Goal: Task Accomplishment & Management: Complete application form

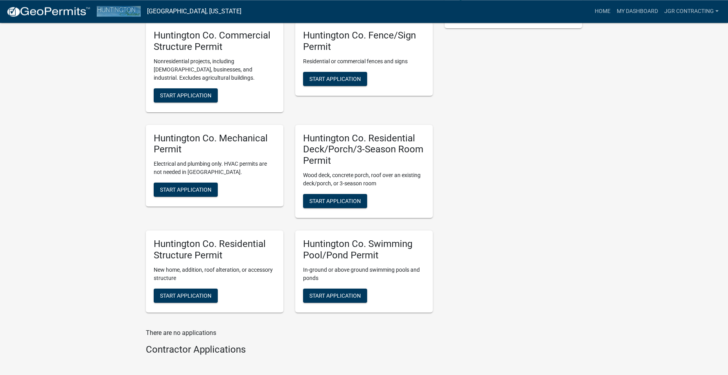
scroll to position [241, 0]
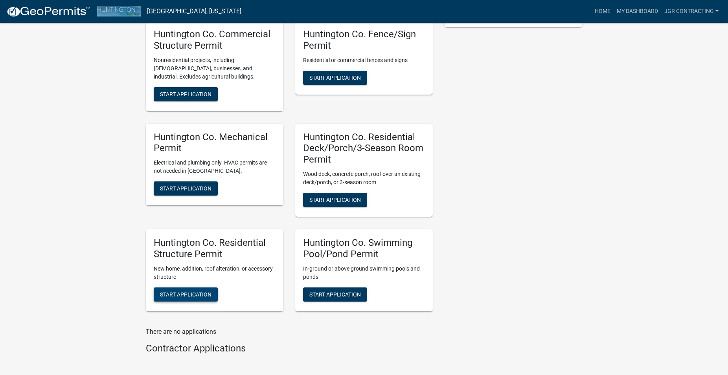
click at [200, 291] on span "Start Application" at bounding box center [185, 294] width 51 height 6
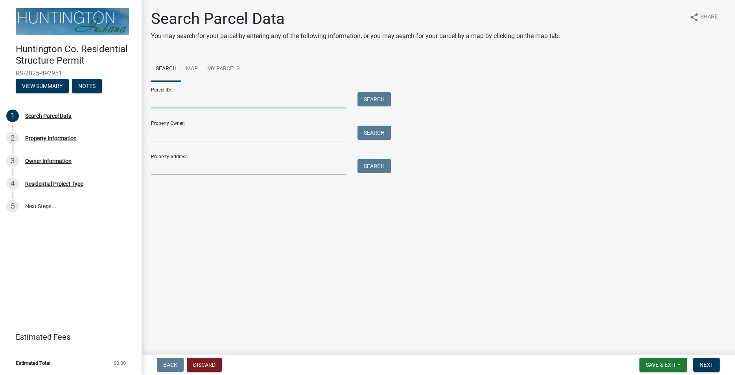
click at [171, 103] on input "Parcel ID:" at bounding box center [248, 100] width 195 height 16
paste input "35-01-03-400-050.203-006"
click at [371, 97] on button "Search" at bounding box center [373, 99] width 33 height 14
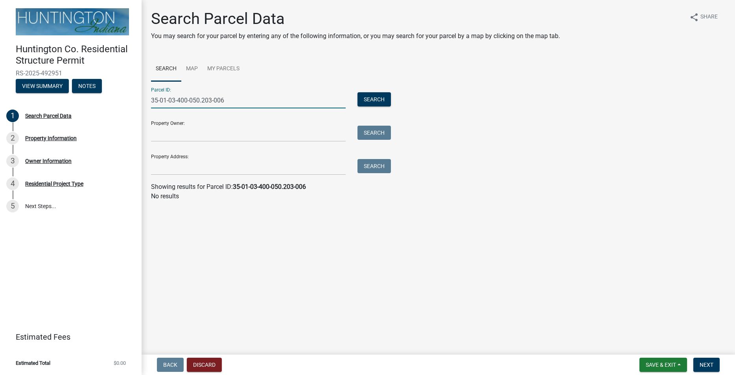
click at [163, 99] on input "35-01-03-400-050.203-006" at bounding box center [248, 100] width 195 height 16
type input "35-01-03-400-050.203-006"
click at [379, 99] on button "Search" at bounding box center [373, 99] width 33 height 14
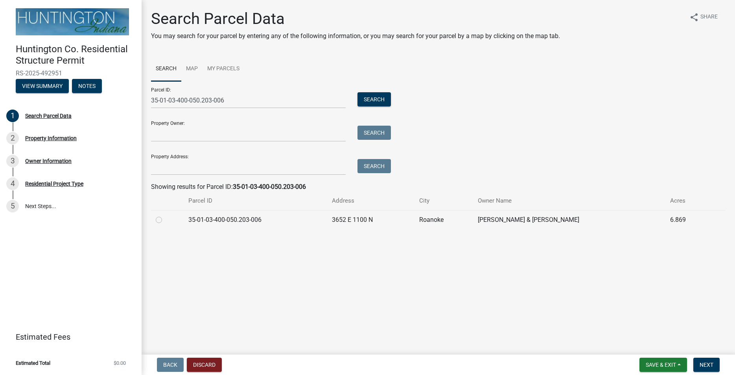
click at [165, 215] on label at bounding box center [165, 215] width 0 height 0
click at [165, 220] on input "radio" at bounding box center [167, 217] width 5 height 5
radio input "true"
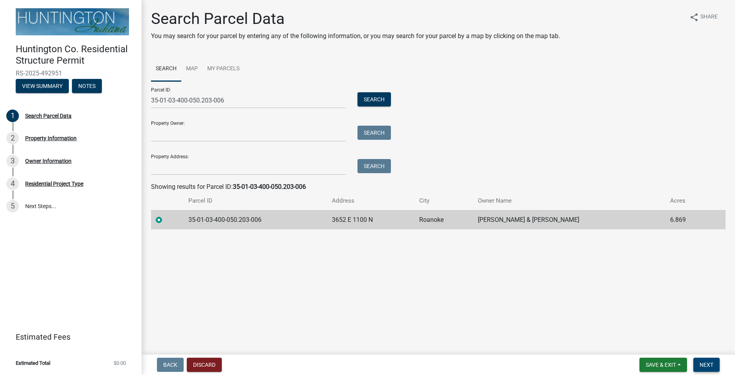
click at [705, 364] on span "Next" at bounding box center [706, 365] width 14 height 6
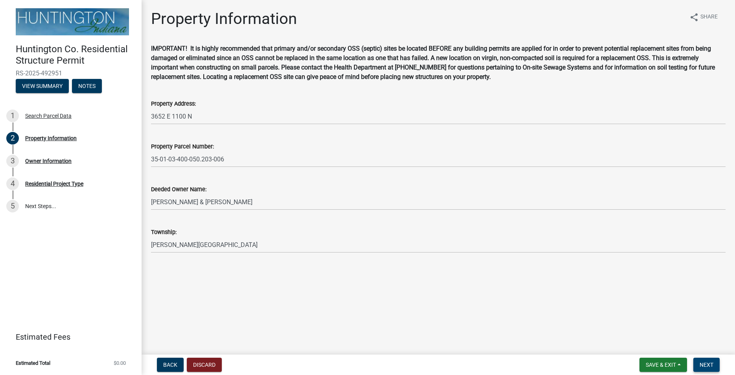
click at [709, 363] on span "Next" at bounding box center [706, 365] width 14 height 6
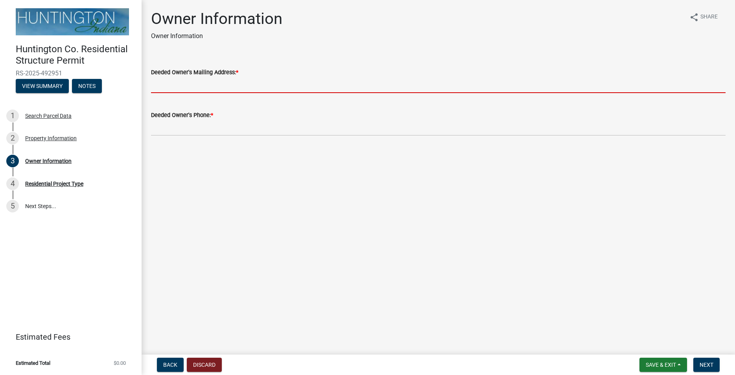
click at [165, 90] on input "Deeded Owner's Mailing Address: *" at bounding box center [438, 85] width 574 height 16
paste input "3652 E [GEOGRAPHIC_DATA]"
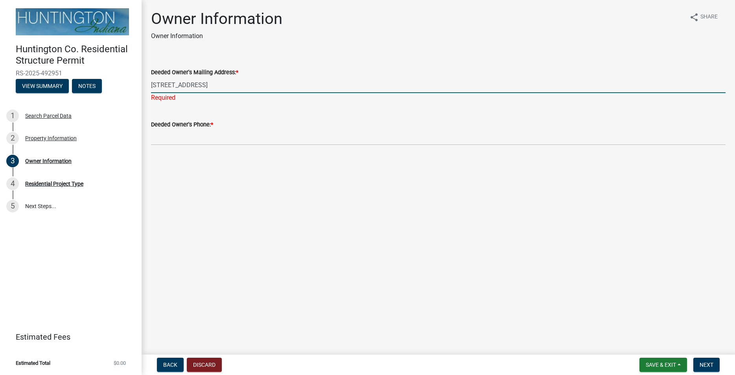
type input "[STREET_ADDRESS]"
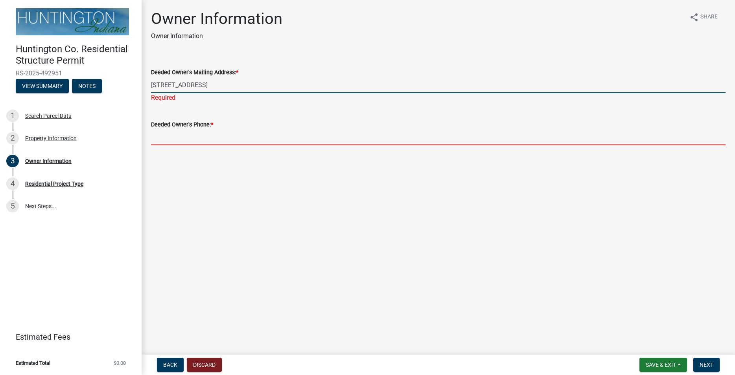
click at [205, 141] on input "Deeded Owner's Phone: *" at bounding box center [438, 137] width 574 height 16
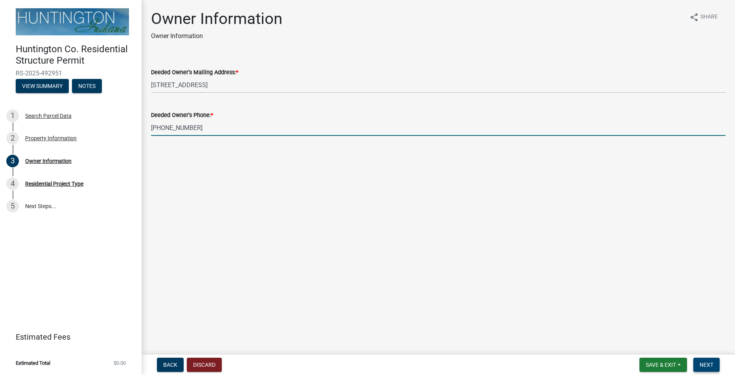
type input "[PHONE_NUMBER]"
click at [707, 365] on span "Next" at bounding box center [706, 365] width 14 height 6
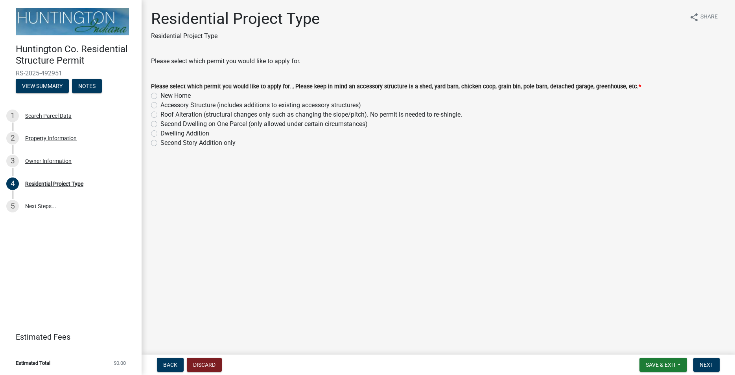
click at [160, 106] on label "Accessory Structure (includes additions to existing accessory structures)" at bounding box center [260, 105] width 200 height 9
click at [160, 106] on input "Accessory Structure (includes additions to existing accessory structures)" at bounding box center [162, 103] width 5 height 5
radio input "true"
click at [708, 365] on span "Next" at bounding box center [706, 365] width 14 height 6
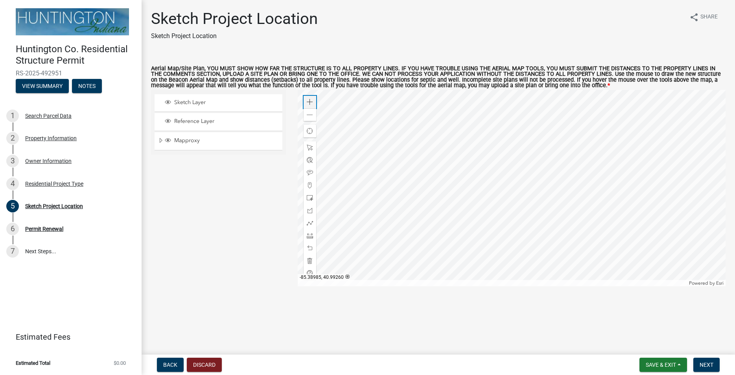
click at [314, 101] on div "Zoom in" at bounding box center [309, 102] width 13 height 13
click at [430, 130] on div at bounding box center [512, 188] width 428 height 197
click at [467, 160] on div at bounding box center [512, 188] width 428 height 197
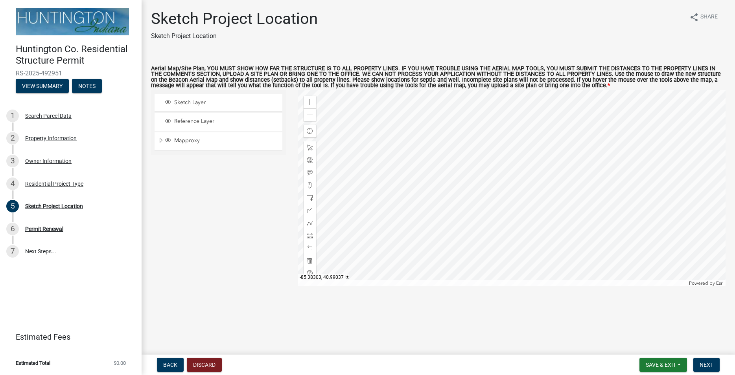
click at [442, 148] on div at bounding box center [512, 188] width 428 height 197
click at [441, 171] on div at bounding box center [512, 188] width 428 height 197
click at [308, 112] on div "Zoom out" at bounding box center [309, 115] width 13 height 13
click at [311, 102] on span at bounding box center [310, 102] width 6 height 6
click at [455, 209] on div at bounding box center [512, 188] width 428 height 197
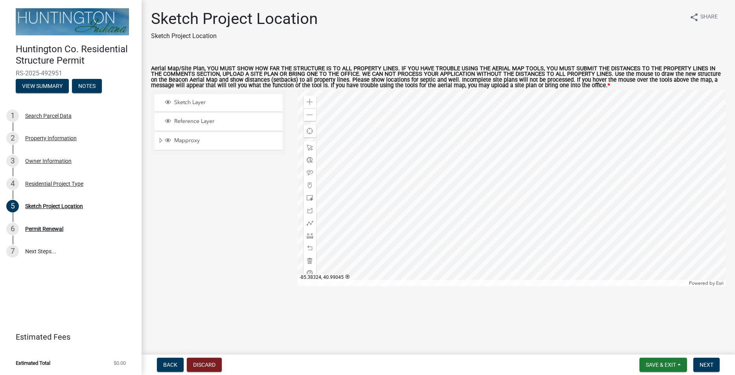
click at [369, 124] on div at bounding box center [512, 188] width 428 height 197
click at [390, 170] on div at bounding box center [512, 188] width 428 height 197
click at [307, 195] on span at bounding box center [310, 198] width 6 height 6
click at [434, 236] on div at bounding box center [512, 188] width 428 height 197
click at [309, 235] on span at bounding box center [310, 236] width 6 height 6
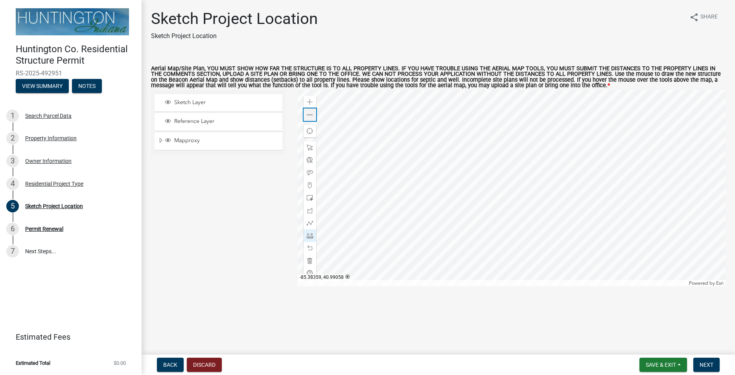
click at [308, 119] on div "Zoom out" at bounding box center [309, 115] width 13 height 13
click at [424, 194] on div at bounding box center [512, 188] width 428 height 197
click at [448, 195] on div at bounding box center [512, 188] width 428 height 197
click at [473, 195] on div at bounding box center [512, 188] width 428 height 197
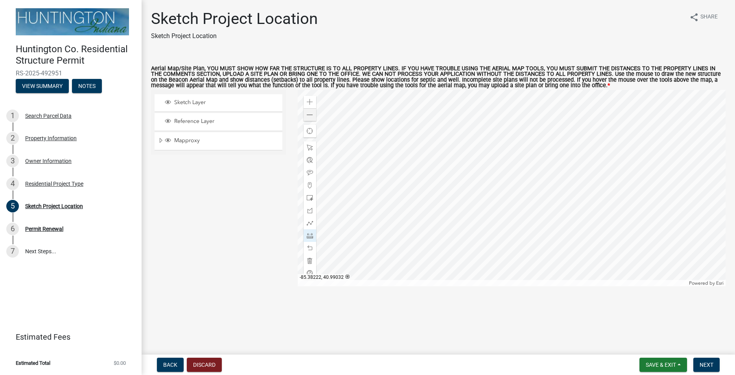
click at [565, 196] on div at bounding box center [512, 188] width 428 height 197
click at [308, 120] on div "Zoom out" at bounding box center [309, 115] width 13 height 13
click at [486, 252] on div at bounding box center [512, 188] width 428 height 197
click at [485, 201] on div at bounding box center [512, 188] width 428 height 197
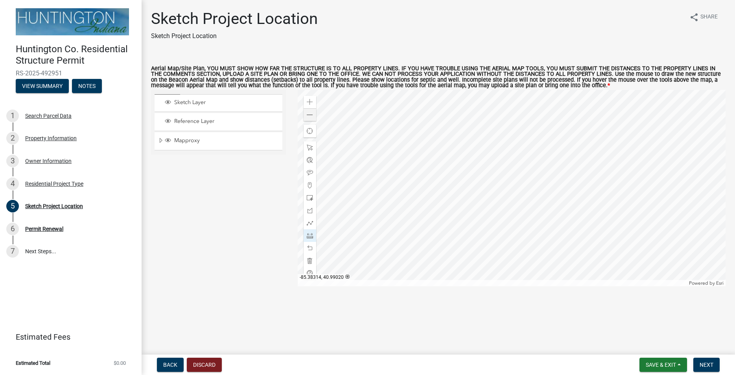
click at [485, 201] on div at bounding box center [512, 188] width 428 height 197
click at [308, 116] on span at bounding box center [310, 115] width 6 height 6
click at [499, 186] on div at bounding box center [512, 188] width 428 height 197
click at [498, 122] on div at bounding box center [512, 188] width 428 height 197
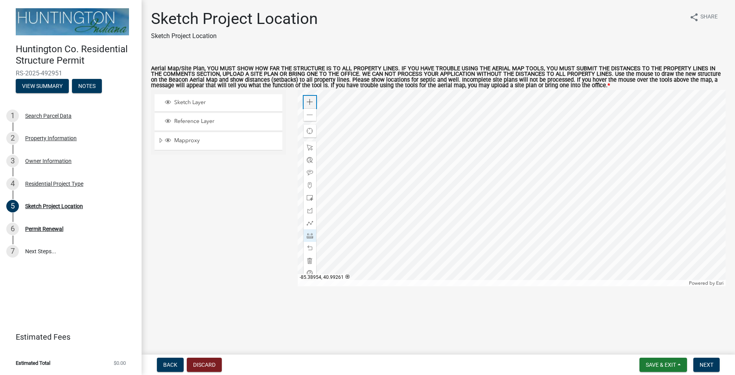
click at [313, 104] on div "Zoom in" at bounding box center [309, 102] width 13 height 13
click at [309, 173] on span at bounding box center [310, 173] width 6 height 6
click at [307, 99] on div "Zoom in" at bounding box center [309, 102] width 13 height 13
click at [309, 170] on span at bounding box center [310, 173] width 6 height 6
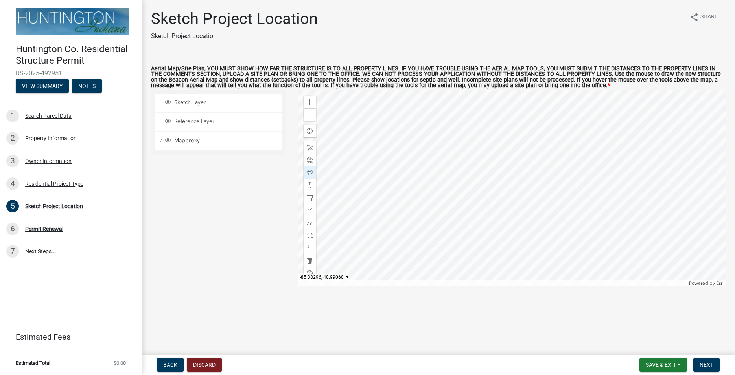
click at [448, 118] on div at bounding box center [512, 188] width 428 height 197
click at [307, 148] on span at bounding box center [310, 148] width 6 height 6
click at [421, 211] on div at bounding box center [512, 188] width 428 height 197
click at [309, 171] on span at bounding box center [310, 173] width 6 height 6
click at [458, 118] on div at bounding box center [512, 188] width 428 height 197
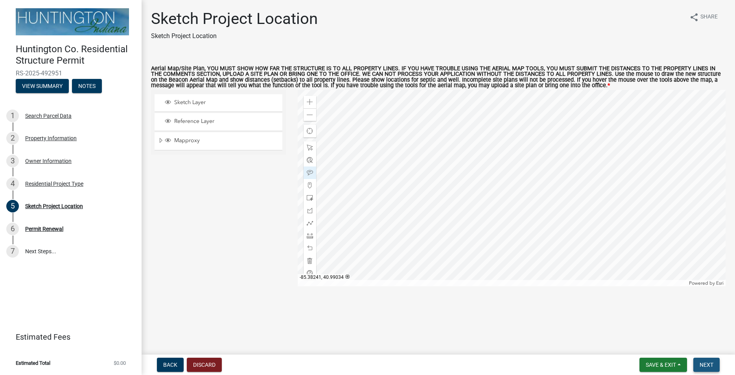
click at [705, 362] on span "Next" at bounding box center [706, 365] width 14 height 6
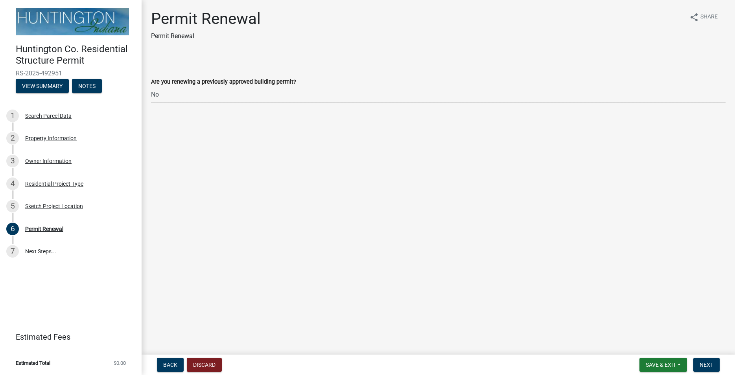
click option "No" at bounding box center [0, 0] width 0 height 0
select select "7022fa2c-6c9f-4a5e-8d19-47b221a2a07d"
click at [699, 363] on span "Next" at bounding box center [706, 365] width 14 height 6
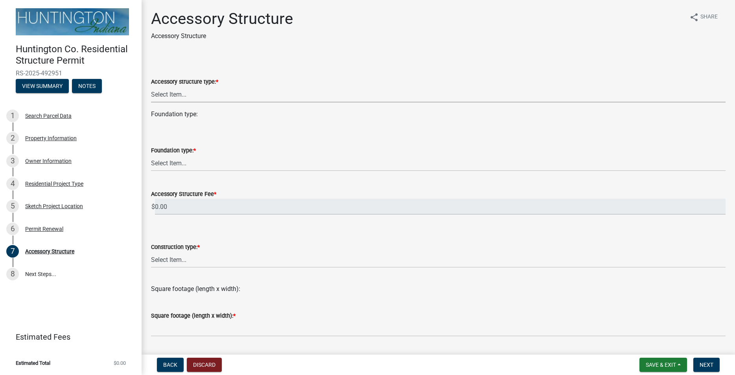
click at [151, 86] on select "Select Item... Detached Garage Pole Barn/[GEOGRAPHIC_DATA]/Yard Barn Carport Ga…" at bounding box center [438, 94] width 574 height 16
click option "Pole Barn/Agricultural Barn" at bounding box center [0, 0] width 0 height 0
select select "e3d2b59d-588c-40e5-bb92-bc0663bbda40"
click at [151, 155] on select "Select Item... Footings (minimum 36" frost depth) Post-holes (42" depth with 6"…" at bounding box center [438, 163] width 574 height 16
click option "Footings (minimum 36" frost depth)" at bounding box center [0, 0] width 0 height 0
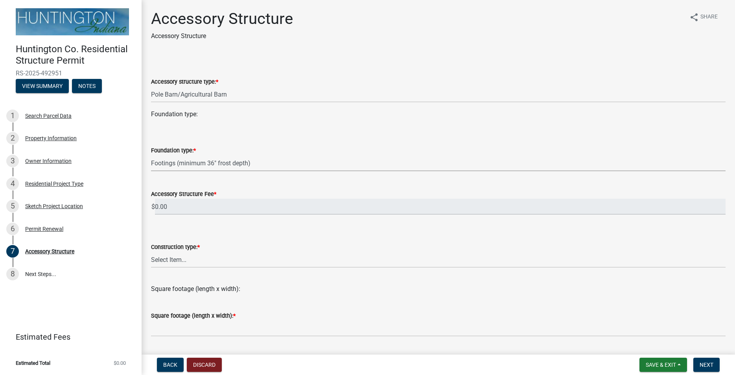
select select "28fb91a8-ea3f-4f99-8887-245e0e2d04b0"
click at [151, 252] on select "Select Item... Wood frame Steel Masonry Pole" at bounding box center [438, 260] width 574 height 16
click option "Wood frame" at bounding box center [0, 0] width 0 height 0
select select "b13dc926-991e-4e5f-bffc-d00822840ec1"
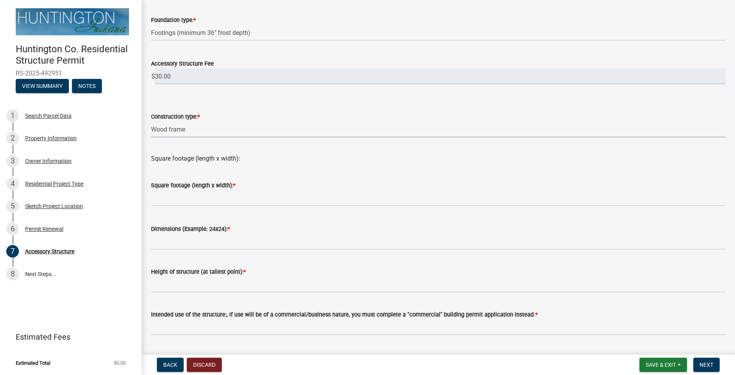
scroll to position [134, 0]
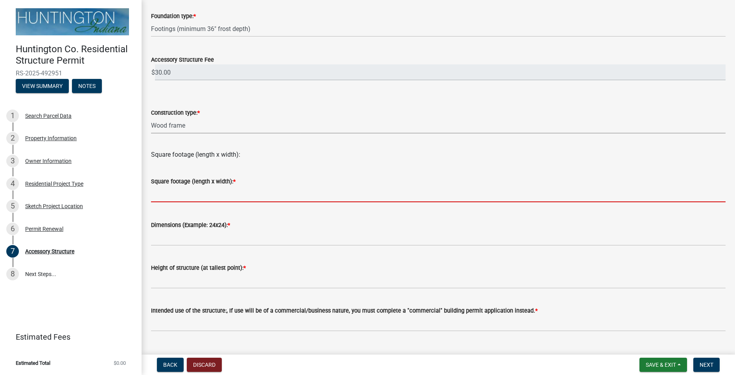
click at [186, 193] on input "text" at bounding box center [438, 194] width 574 height 16
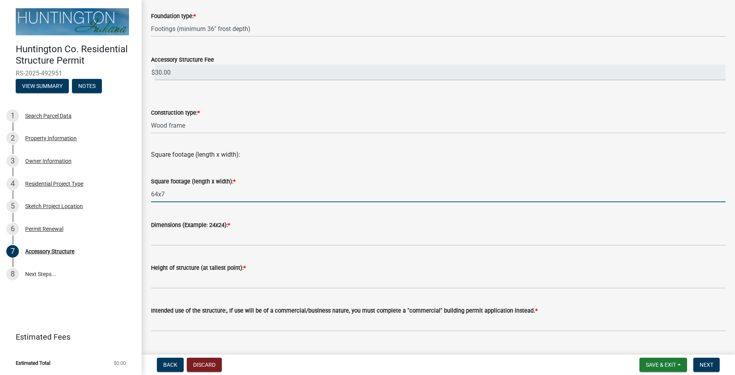
type input "64x72"
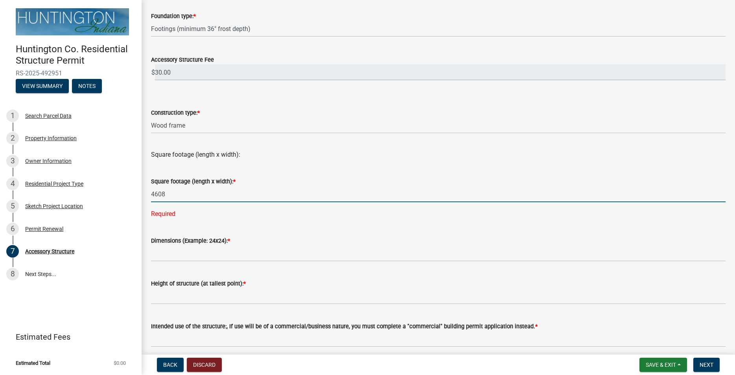
type input "4608"
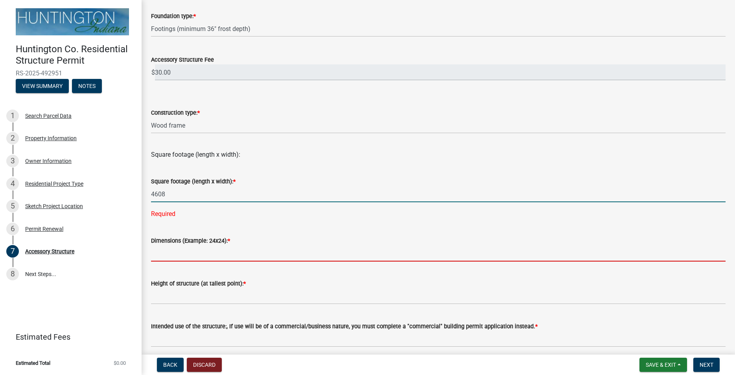
click at [177, 255] on input "Dimensions (Example: 24x24): *" at bounding box center [438, 254] width 574 height 16
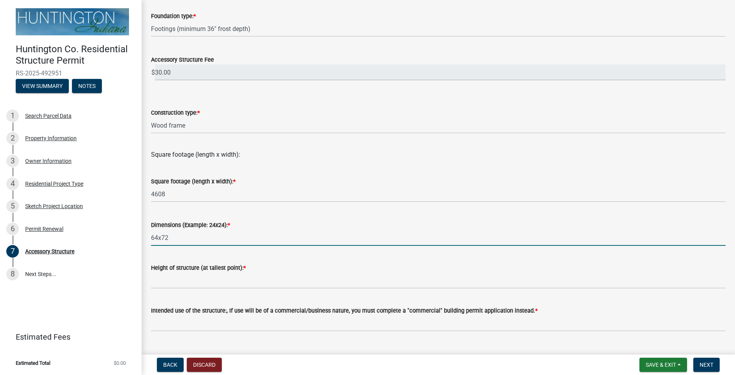
scroll to position [257, 0]
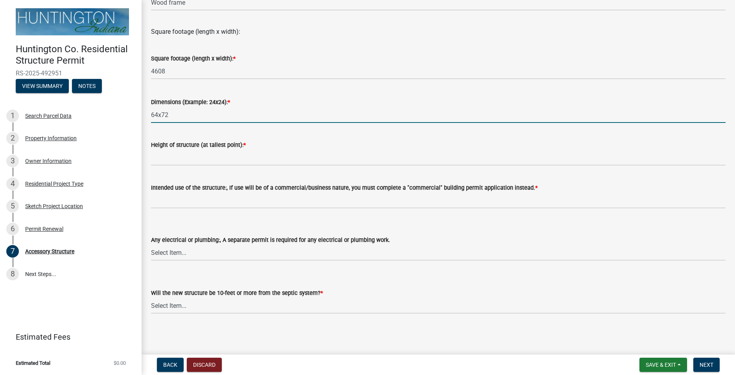
type input "64x72"
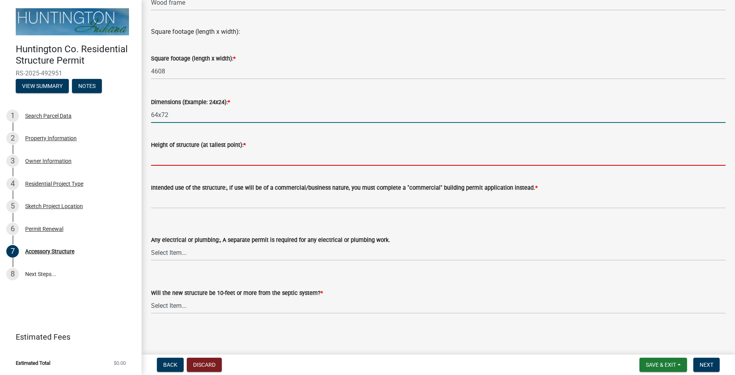
click at [166, 158] on input "Height of structure (at tallest point): *" at bounding box center [438, 158] width 574 height 16
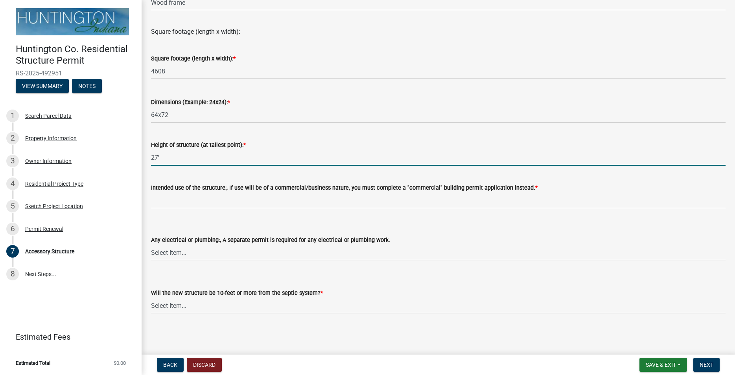
type input "27'"
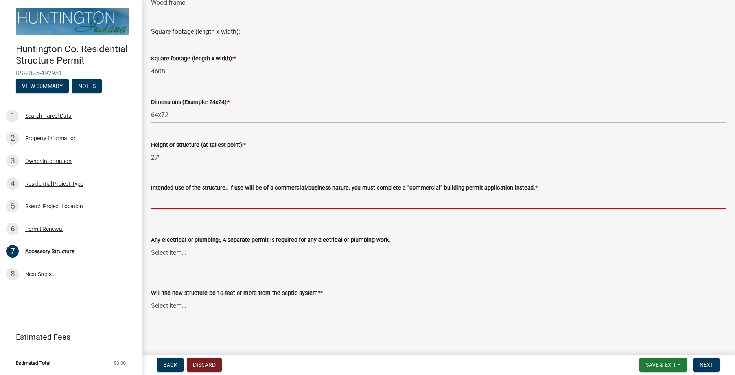
click at [172, 202] on input "Intended use of the structure:, If use will be of a commercial/business nature,…" at bounding box center [438, 201] width 574 height 16
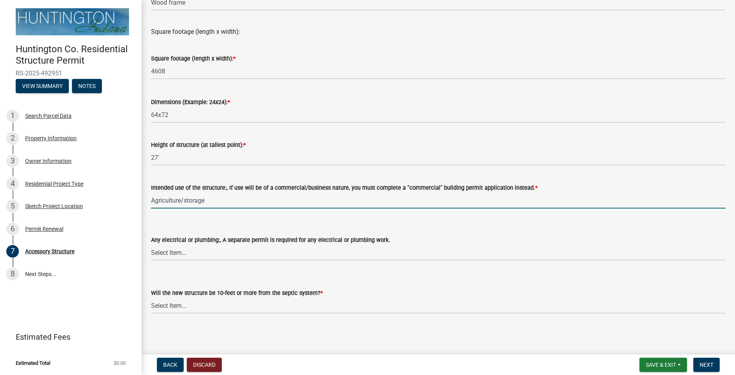
type input "Agriculture/storage"
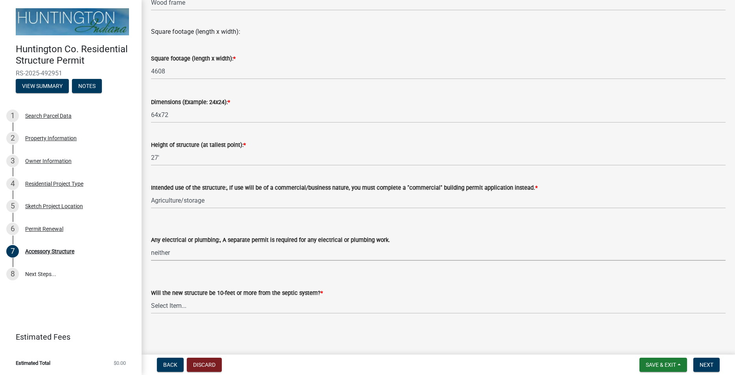
click option "neither" at bounding box center [0, 0] width 0 height 0
select select "e88b1875-137a-4a9f-a5b6-d9cbc438664c"
click option "Yes" at bounding box center [0, 0] width 0 height 0
select select "e290cb59-fde3-4413-9642-22cae6324ace"
click at [151, 245] on select "Select Item... electrical plumbing both neither" at bounding box center [438, 253] width 574 height 16
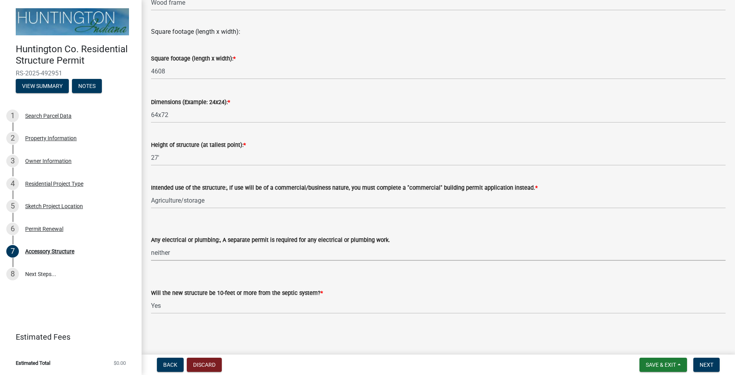
click option "neither" at bounding box center [0, 0] width 0 height 0
click at [708, 359] on button "Next" at bounding box center [706, 365] width 26 height 14
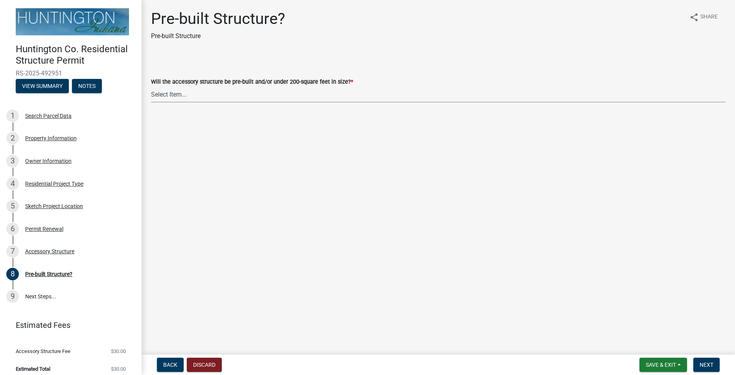
click at [151, 86] on select "Select Item... Yes No" at bounding box center [438, 94] width 574 height 16
click option "No" at bounding box center [0, 0] width 0 height 0
select select "d029f378-bdde-4f05-beaa-ba284da949e8"
click at [703, 364] on span "Next" at bounding box center [706, 365] width 14 height 6
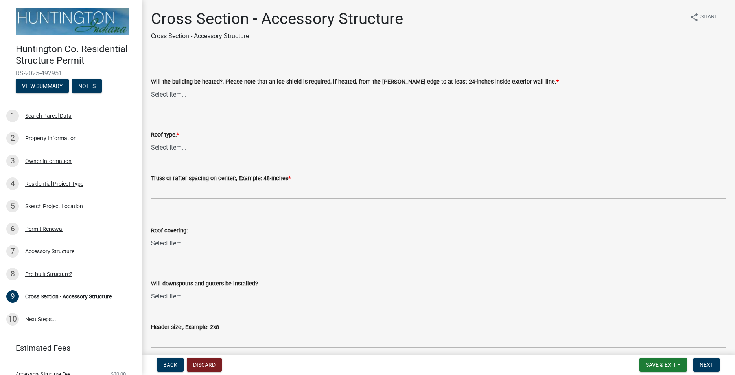
click at [151, 86] on select "Select Item... Yes No" at bounding box center [438, 94] width 574 height 16
click option "No" at bounding box center [0, 0] width 0 height 0
select select "24d4f506-41fa-4939-ac19-17382de83287"
click at [151, 140] on select "Select Item... Trusses Rafters" at bounding box center [438, 148] width 574 height 16
click option "Trusses" at bounding box center [0, 0] width 0 height 0
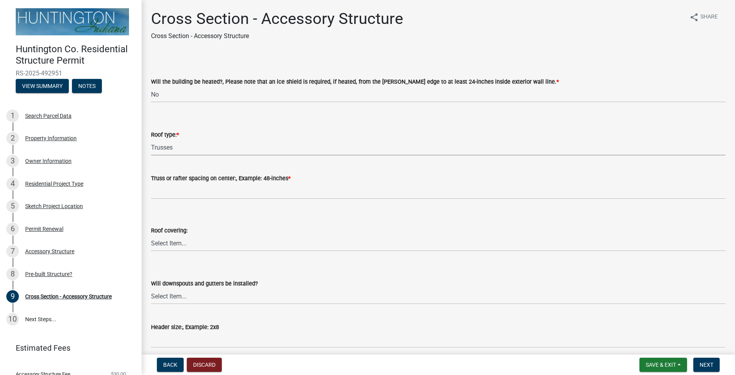
select select "58ed3e0b-1ace-471f-b889-2677fdd8f470"
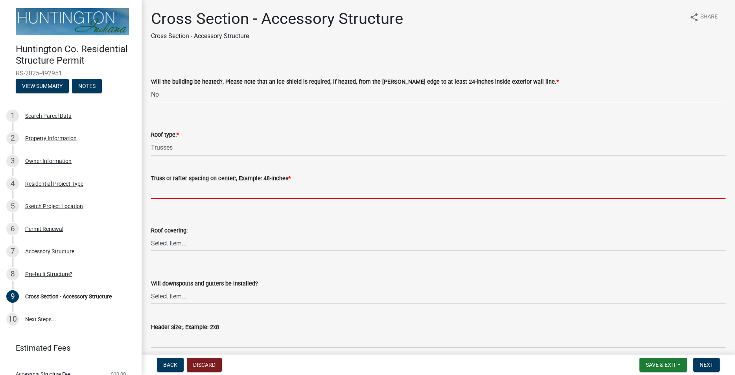
click at [179, 191] on input "Truss or rafter spacing on center:, Example: 48-inches *" at bounding box center [438, 191] width 574 height 16
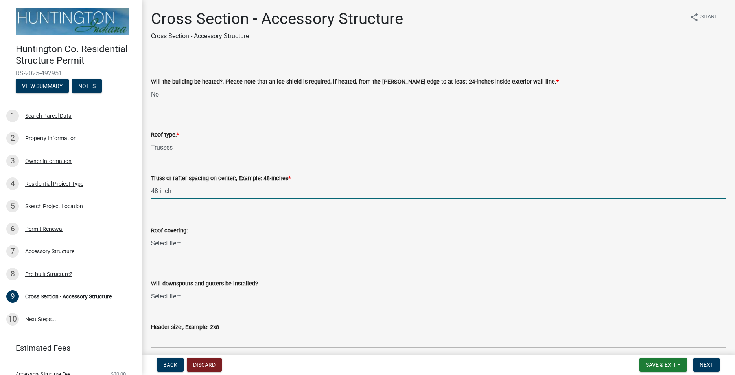
type input "48 inch"
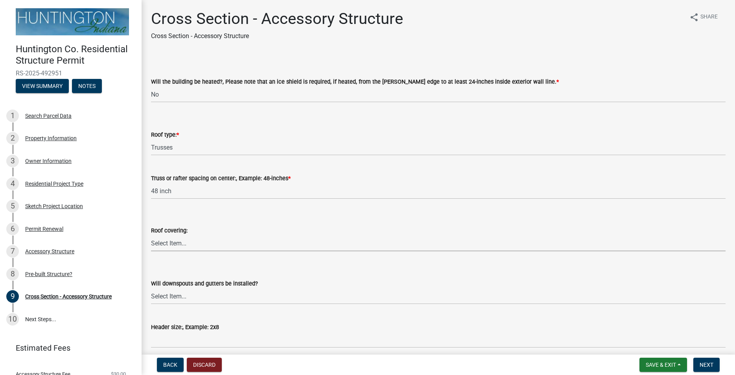
click at [151, 235] on select "Select Item... Shingles Metal Other" at bounding box center [438, 243] width 574 height 16
click option "Metal" at bounding box center [0, 0] width 0 height 0
select select "22f604be-c36a-40f3-9f57-4bbc5c076a1d"
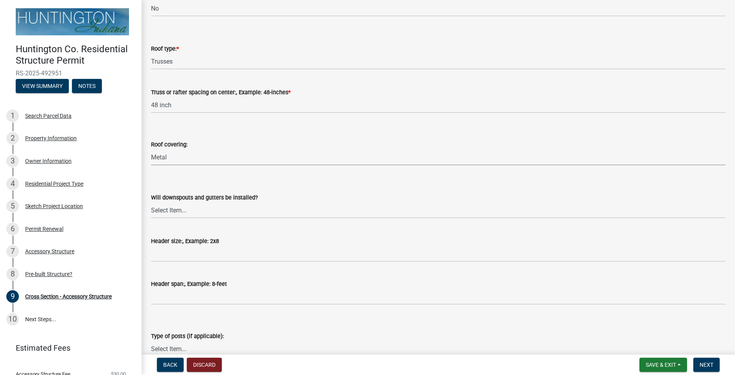
scroll to position [90, 0]
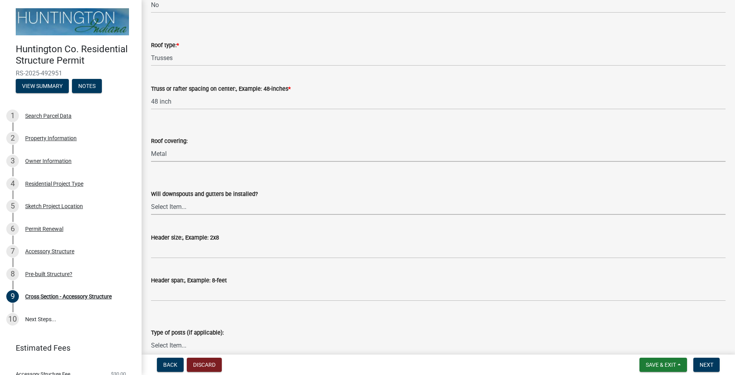
click at [151, 199] on select "Select Item... Yes No" at bounding box center [438, 207] width 574 height 16
click option "Yes" at bounding box center [0, 0] width 0 height 0
select select "05bcc9c2-cc61-4e54-bfdb-7d80d739f61b"
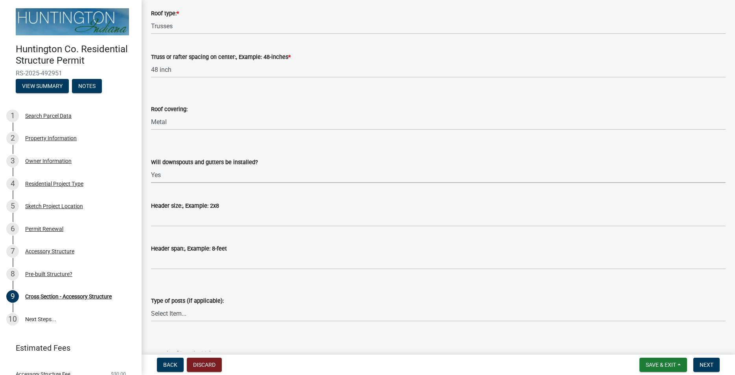
scroll to position [134, 0]
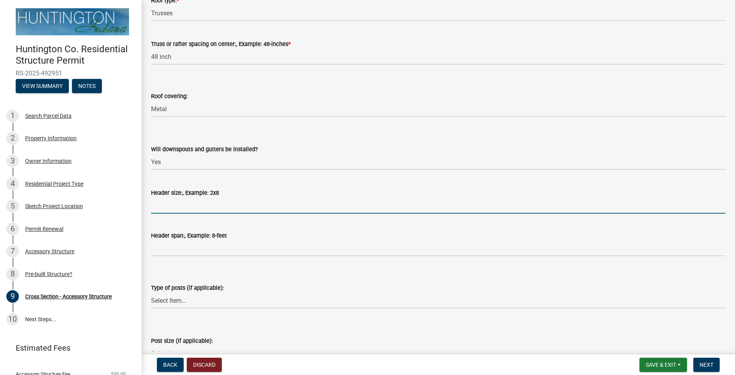
click at [175, 204] on input "Header size:, Example: 2x8" at bounding box center [438, 206] width 574 height 16
type input "l"
type input "LVL 16 inch"
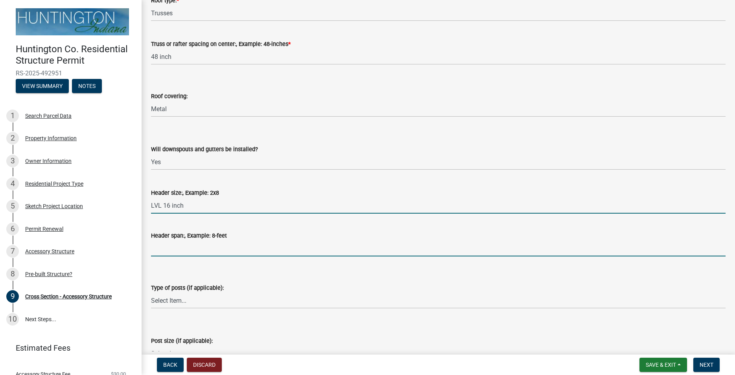
click at [178, 251] on input "Header span:, Example: 8-feet" at bounding box center [438, 249] width 574 height 16
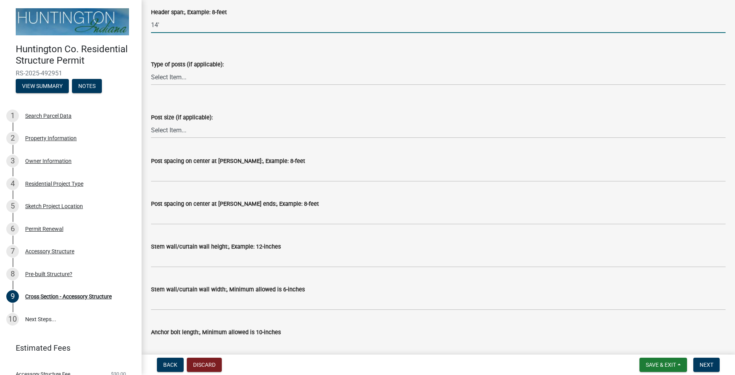
scroll to position [359, 0]
type input "14'"
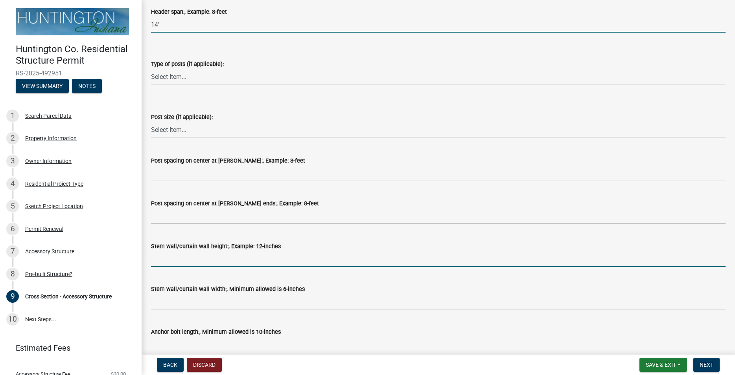
click at [182, 260] on input "Stem wall/curtain wall height:, Example: 12-inches" at bounding box center [438, 259] width 574 height 16
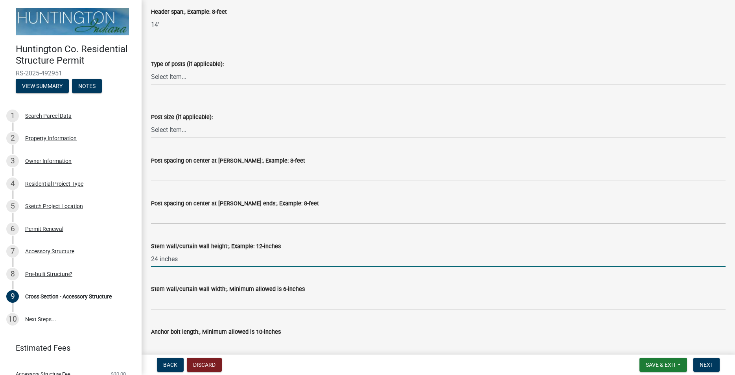
type input "24 inches"
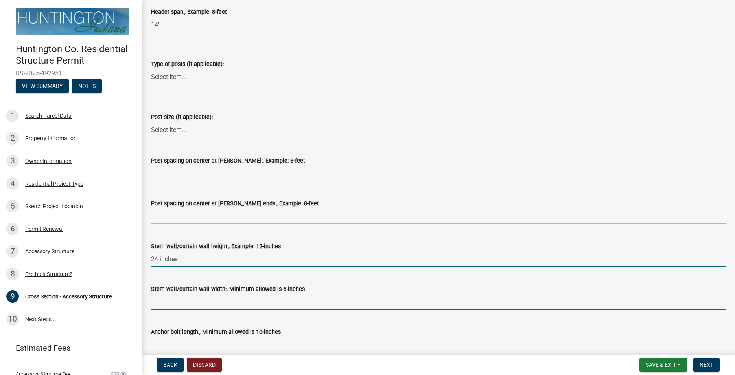
click at [215, 304] on input "Stem wall/curtain wall width:, Minimum allowed is 6-inches" at bounding box center [438, 302] width 574 height 16
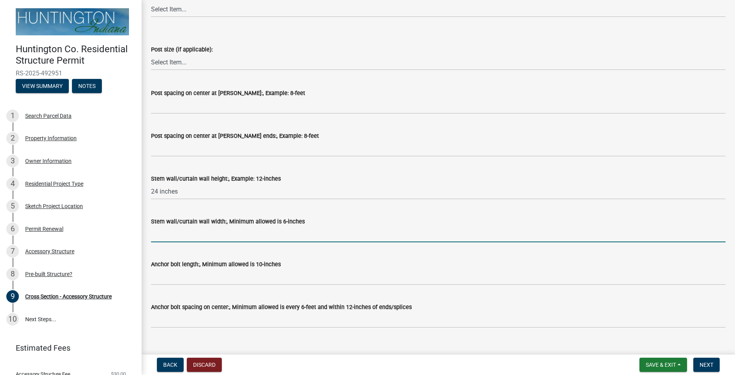
scroll to position [493, 0]
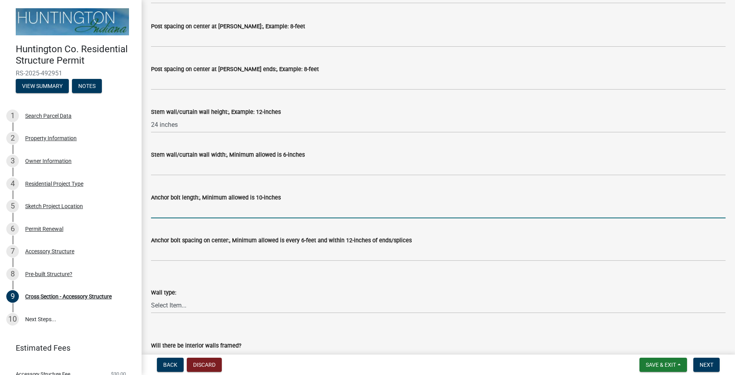
click at [195, 213] on input "Anchor bolt length:, Minimum allowed is 10-inches" at bounding box center [438, 210] width 574 height 16
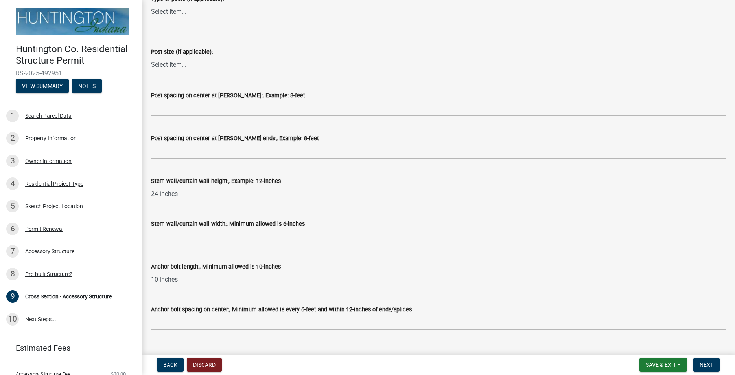
scroll to position [448, 0]
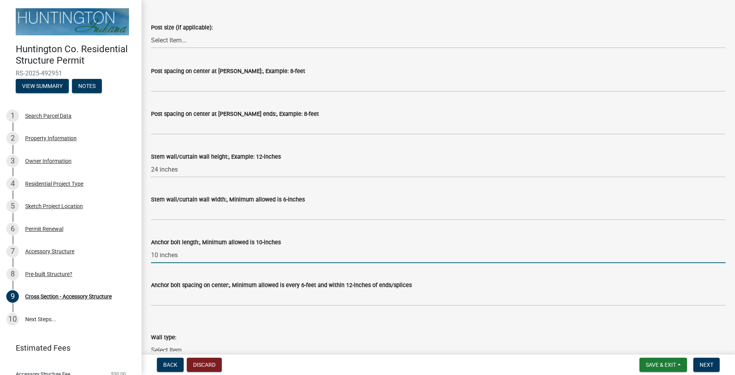
type input "10 inches"
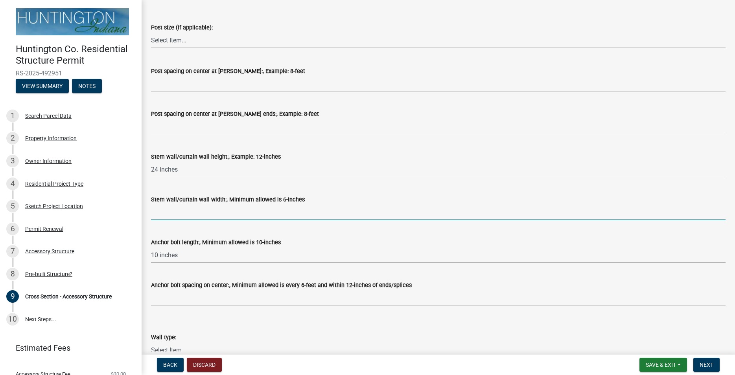
click at [191, 211] on input "Stem wall/curtain wall width:, Minimum allowed is 6-inches" at bounding box center [438, 212] width 574 height 16
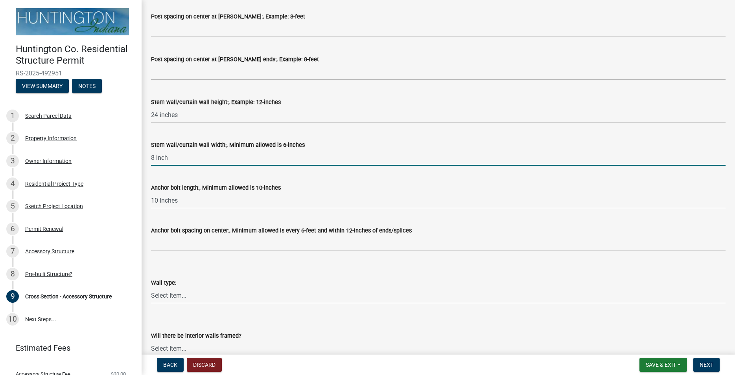
scroll to position [538, 0]
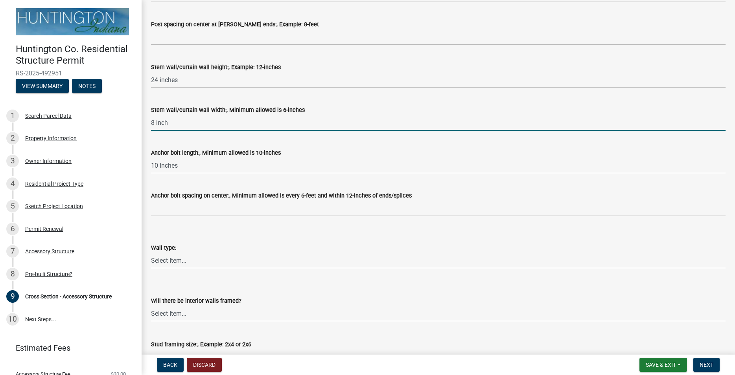
type input "8 inch"
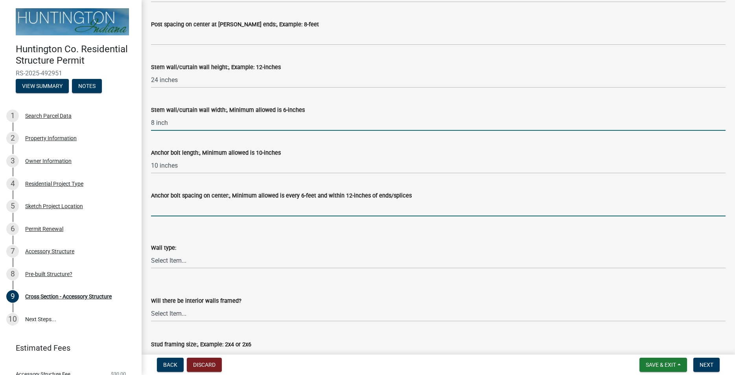
click at [192, 212] on input "Anchor bolt spacing on center:, Minimum allowed is every 6-feet and within 12-i…" at bounding box center [438, 208] width 574 height 16
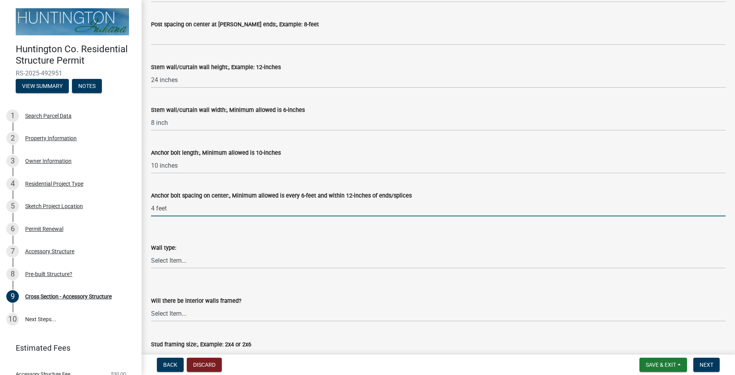
scroll to position [627, 0]
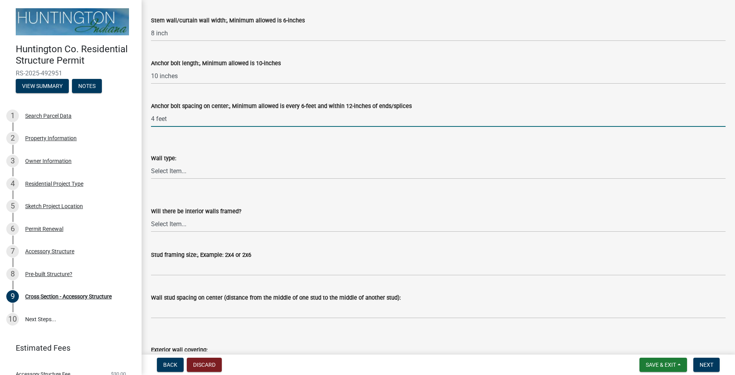
type input "4 feet"
click at [151, 163] on select "Select Item... Metal Vinyl Wood Other" at bounding box center [438, 171] width 574 height 16
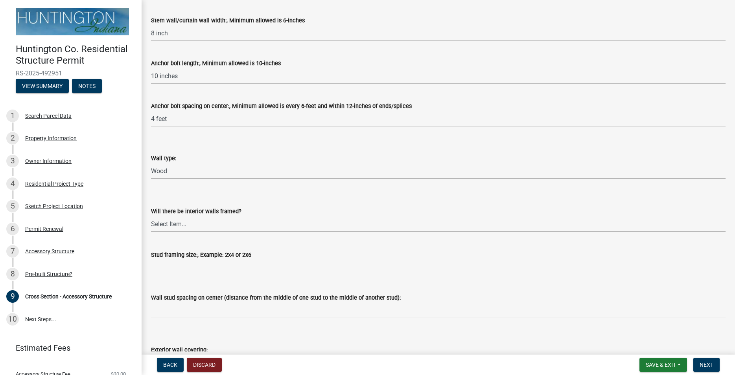
click option "Wood" at bounding box center [0, 0] width 0 height 0
select select "662e4994-88a5-4081-9f70-622506e6c315"
click at [151, 216] on select "Select Item... Yes No" at bounding box center [438, 224] width 574 height 16
click option "No" at bounding box center [0, 0] width 0 height 0
select select "437d5bbf-de9a-4f39-89be-882567d8ea4c"
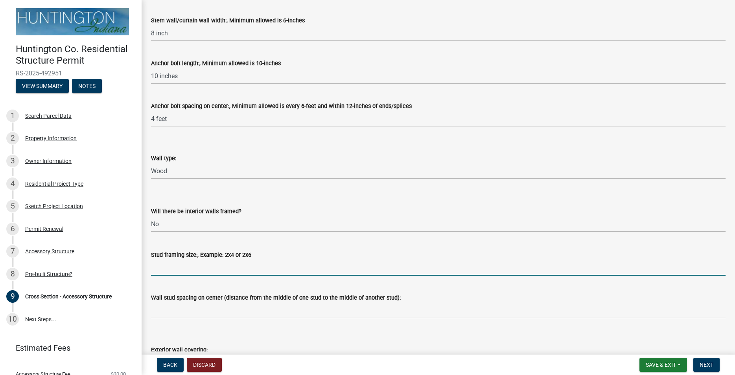
click at [170, 270] on input "Stud framing size:, Example: 2x4 or 2x6" at bounding box center [438, 268] width 574 height 16
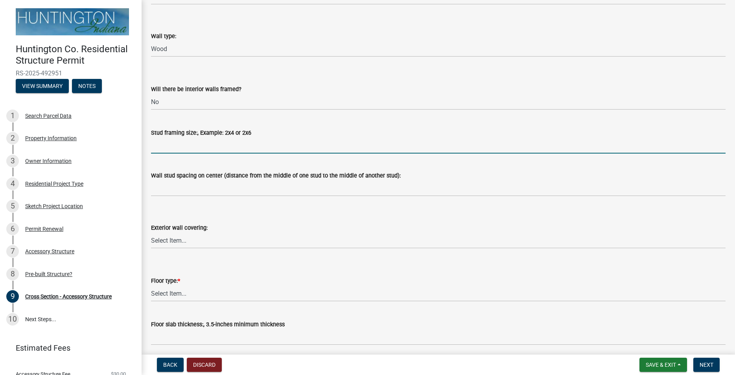
scroll to position [807, 0]
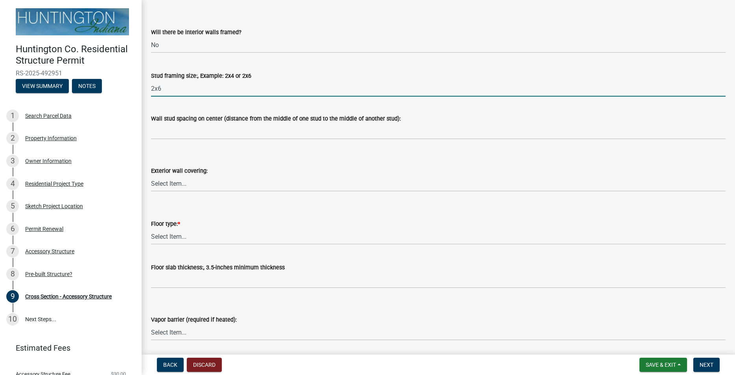
type input "2x6"
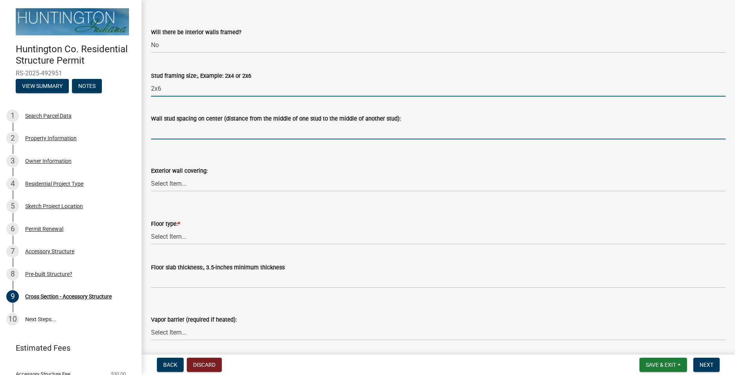
click at [192, 131] on input "Wall stud spacing on center (distance from the middle of one stud to the middle…" at bounding box center [438, 131] width 574 height 16
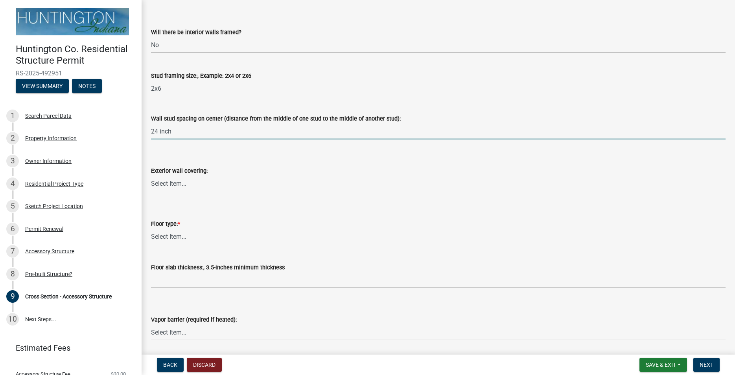
type input "24 inch"
click at [151, 176] on select "Select Item... Metal Vinyl Wood Other" at bounding box center [438, 184] width 574 height 16
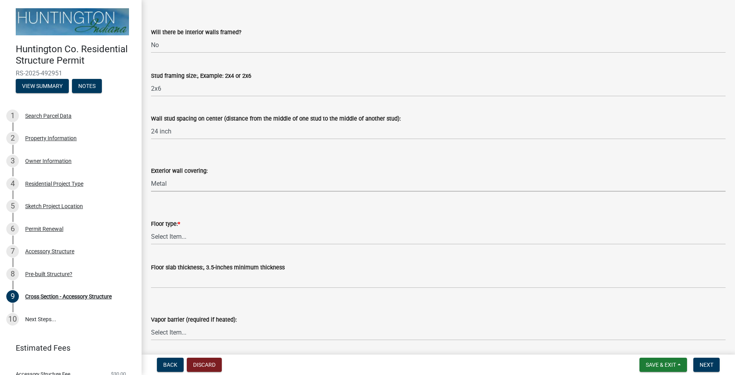
click option "Metal" at bounding box center [0, 0] width 0 height 0
select select "05f0e2c8-d078-4fde-8725-801056d7cdab"
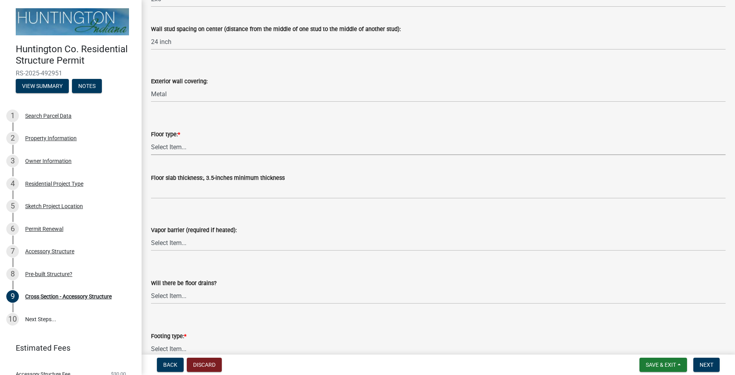
click at [151, 139] on select "Select Item... Slab Gravel Both Slab and Gravel" at bounding box center [438, 147] width 574 height 16
click option "Gravel" at bounding box center [0, 0] width 0 height 0
select select "900e1797-6404-4b29-8b5a-726808babd6b"
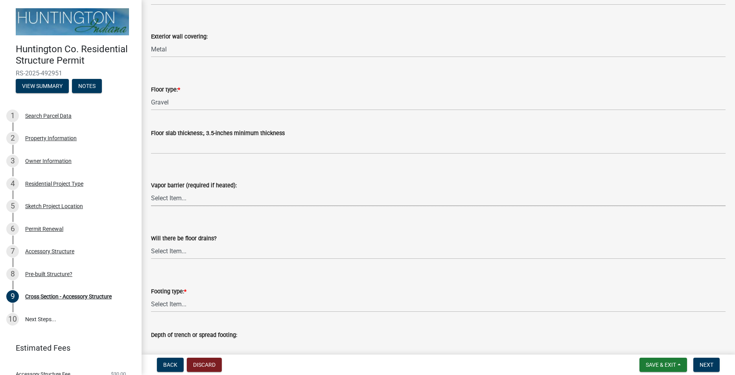
click at [221, 195] on select "Select Item... Yes No" at bounding box center [438, 198] width 574 height 16
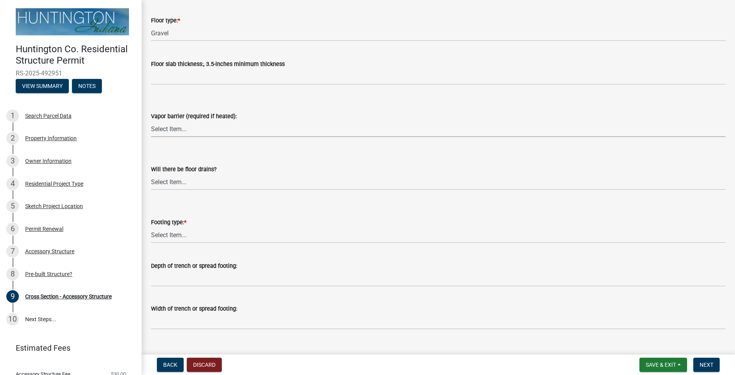
scroll to position [1025, 0]
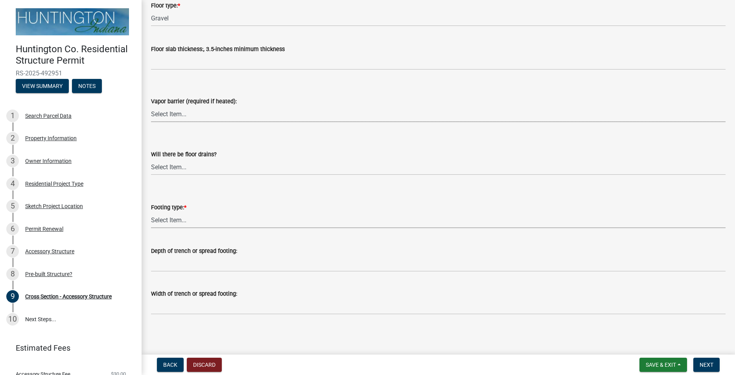
click at [151, 212] on select "Select Item... Post Holes (Minimum depth is 42-inches with a 6-inch base prior …" at bounding box center [438, 220] width 574 height 16
click option "Trench/Spread" at bounding box center [0, 0] width 0 height 0
select select "529bc684-12df-48b2-97cd-3e7eb43b3d6a"
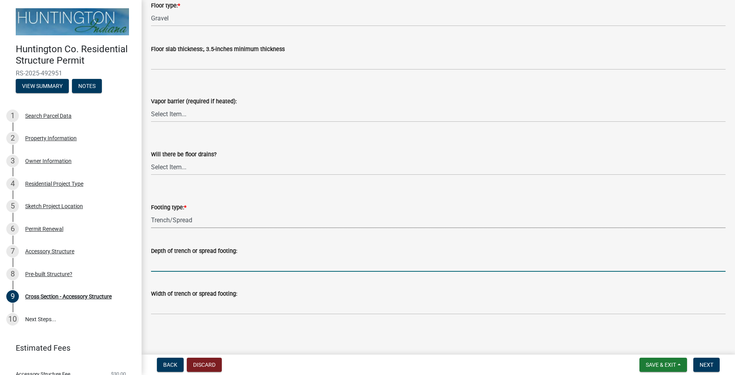
click at [185, 265] on input "Depth of trench or spread footing:" at bounding box center [438, 264] width 574 height 16
type input "36 inch"
click at [151, 159] on select "Select Item... Yes No" at bounding box center [438, 167] width 574 height 16
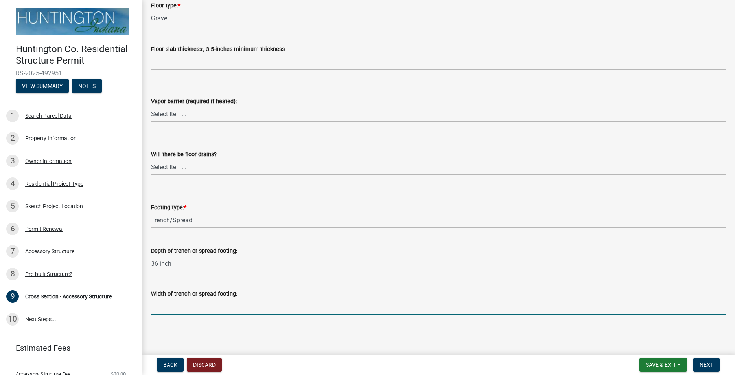
click at [206, 310] on input "Width of trench or spread footing:" at bounding box center [438, 307] width 574 height 16
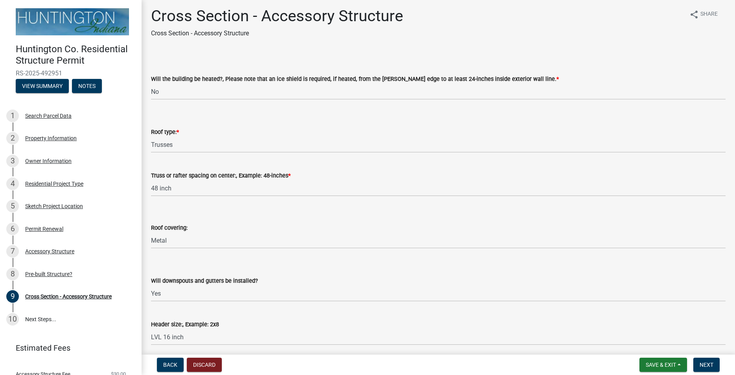
scroll to position [0, 0]
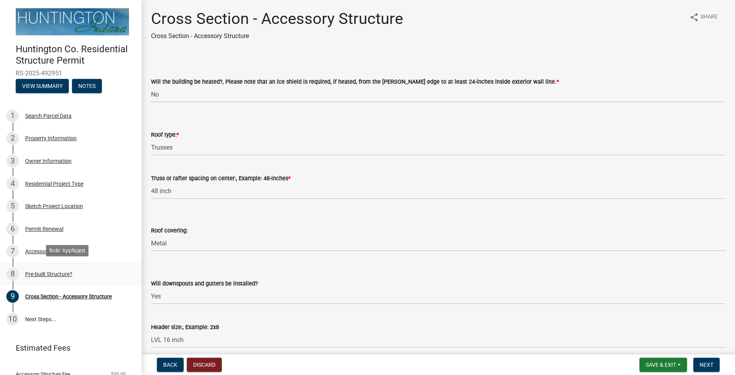
type input "14 inch"
click at [51, 272] on div "Pre-built Structure?" at bounding box center [48, 275] width 47 height 6
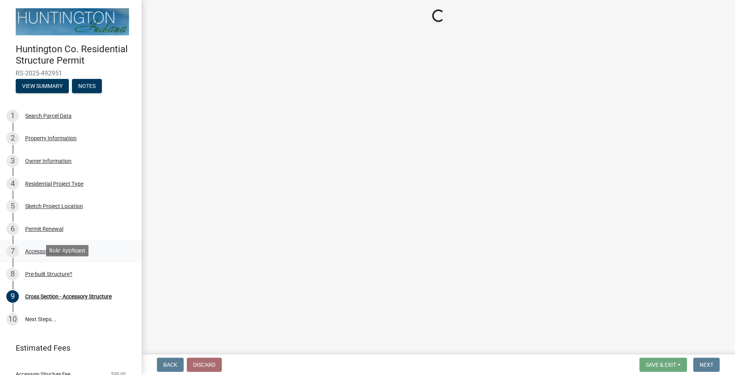
select select "d029f378-bdde-4f05-beaa-ba284da949e8"
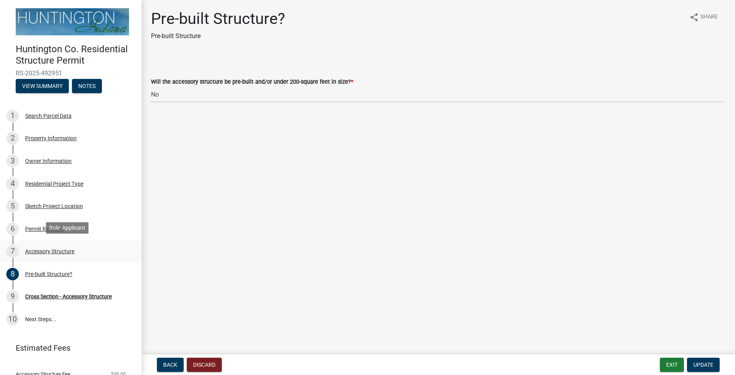
click at [44, 251] on div "Accessory Structure" at bounding box center [49, 252] width 49 height 6
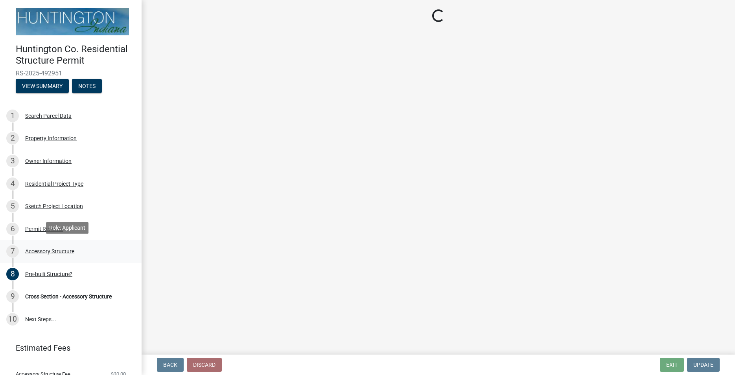
select select "e3d2b59d-588c-40e5-bb92-bc0663bbda40"
select select "28fb91a8-ea3f-4f99-8887-245e0e2d04b0"
select select "b13dc926-991e-4e5f-bffc-d00822840ec1"
select select "e88b1875-137a-4a9f-a5b6-d9cbc438664c"
select select "e290cb59-fde3-4413-9642-22cae6324ace"
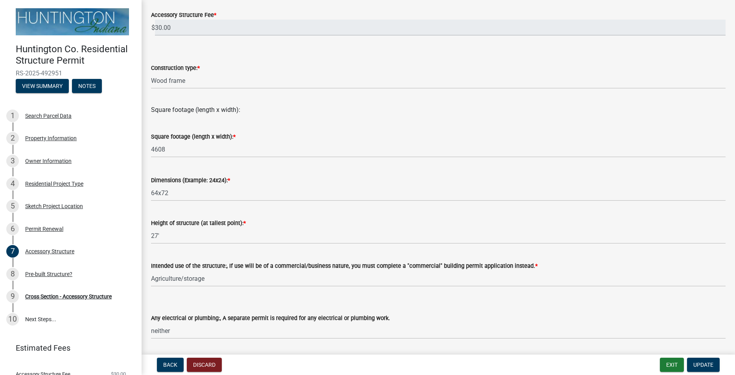
scroll to position [257, 0]
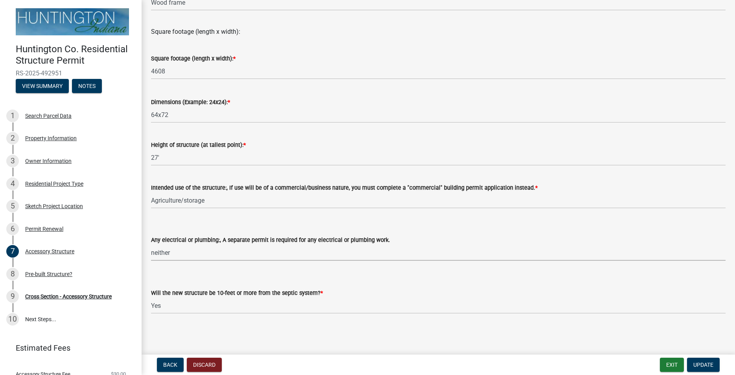
click at [151, 245] on select "Select Item... electrical plumbing both neither" at bounding box center [438, 253] width 574 height 16
click option "electrical" at bounding box center [0, 0] width 0 height 0
select select "c17fc483-a0b5-456f-9424-68ebdf5cb3a4"
click at [704, 366] on span "Update" at bounding box center [703, 365] width 20 height 6
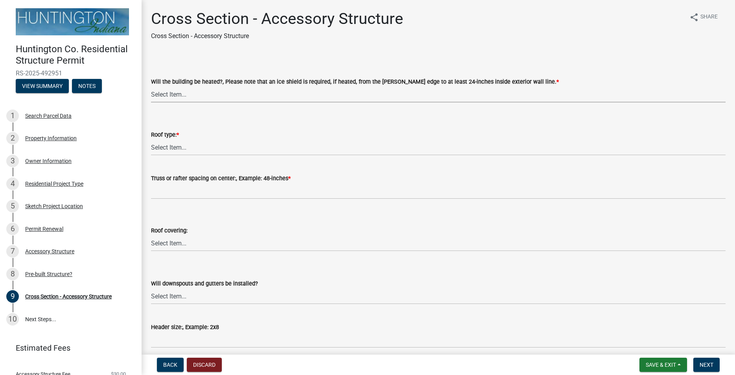
click at [151, 86] on select "Select Item... Yes No" at bounding box center [438, 94] width 574 height 16
click option "Yes" at bounding box center [0, 0] width 0 height 0
select select "ba2707f8-fdb9-4c3b-84a2-25ea63f3a696"
click option "Trusses" at bounding box center [0, 0] width 0 height 0
select select "58ed3e0b-1ace-471f-b889-2677fdd8f470"
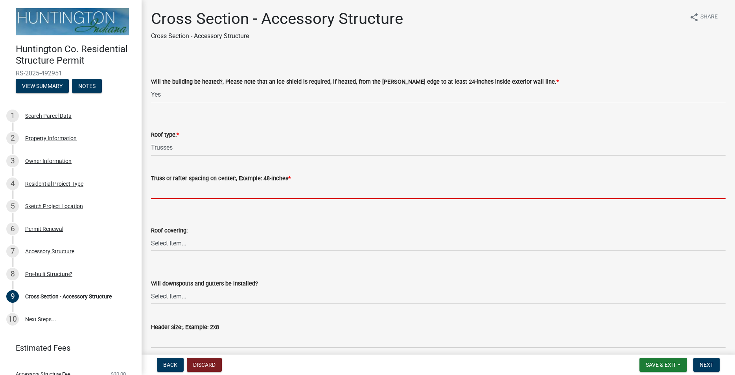
click at [175, 195] on input "Truss or rafter spacing on center:, Example: 48-inches *" at bounding box center [438, 191] width 574 height 16
type input "8"
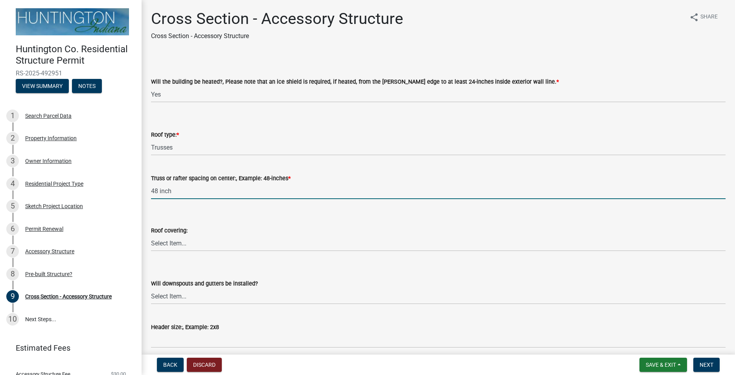
type input "48 inch"
click at [151, 235] on select "Select Item... Shingles Metal Other" at bounding box center [438, 243] width 574 height 16
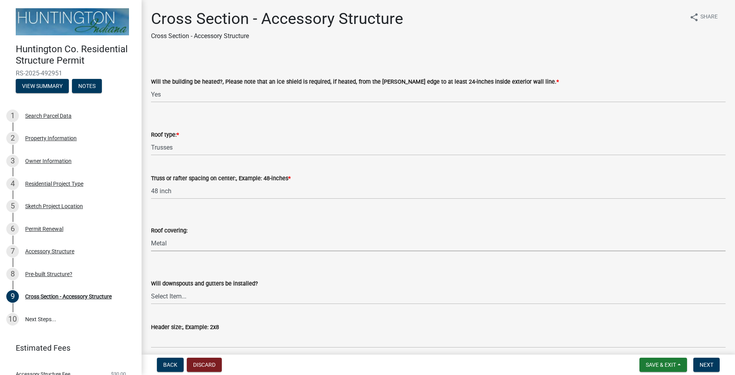
click option "Metal" at bounding box center [0, 0] width 0 height 0
select select "22f604be-c36a-40f3-9f57-4bbc5c076a1d"
click at [649, 366] on span "Save & Exit" at bounding box center [661, 365] width 30 height 6
click at [632, 327] on button "Save" at bounding box center [655, 325] width 63 height 19
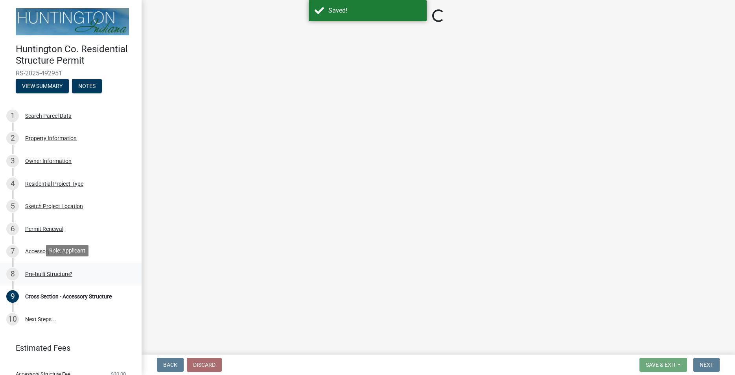
select select "ba2707f8-fdb9-4c3b-84a2-25ea63f3a696"
select select "58ed3e0b-1ace-471f-b889-2677fdd8f470"
select select "22f604be-c36a-40f3-9f57-4bbc5c076a1d"
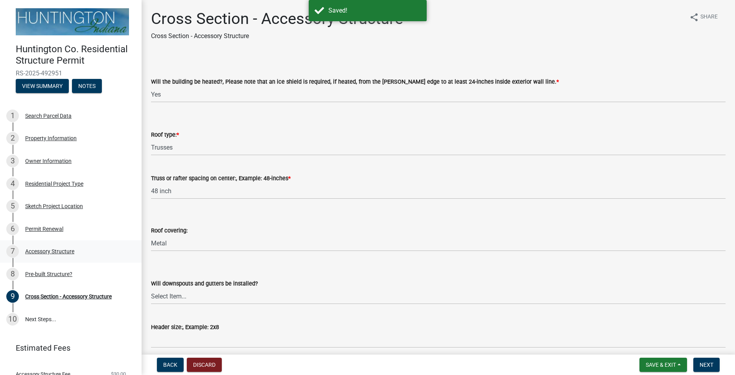
click at [46, 250] on div "Accessory Structure" at bounding box center [49, 252] width 49 height 6
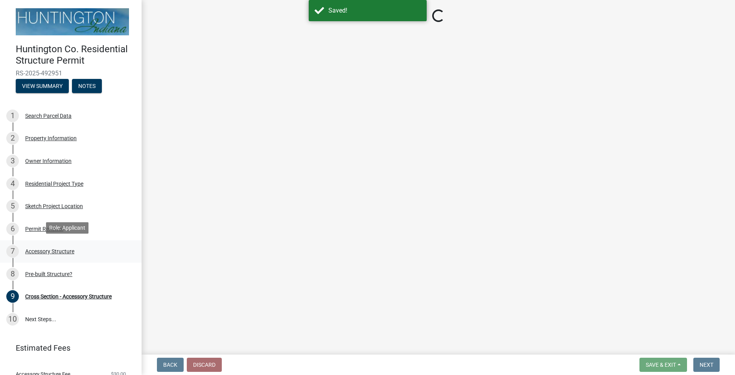
select select "e3d2b59d-588c-40e5-bb92-bc0663bbda40"
select select "28fb91a8-ea3f-4f99-8887-245e0e2d04b0"
select select "b13dc926-991e-4e5f-bffc-d00822840ec1"
select select "c17fc483-a0b5-456f-9424-68ebdf5cb3a4"
select select "e290cb59-fde3-4413-9642-22cae6324ace"
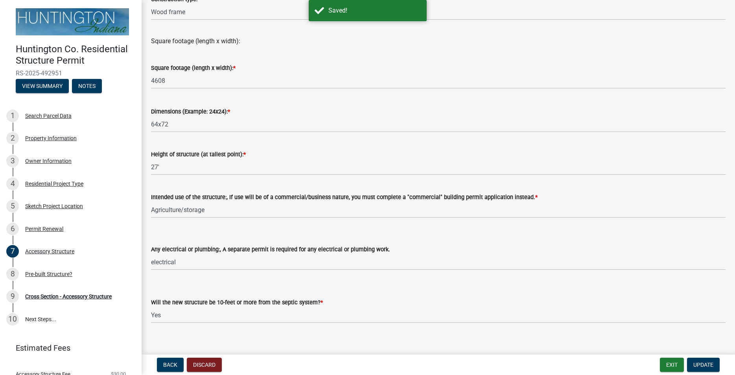
scroll to position [257, 0]
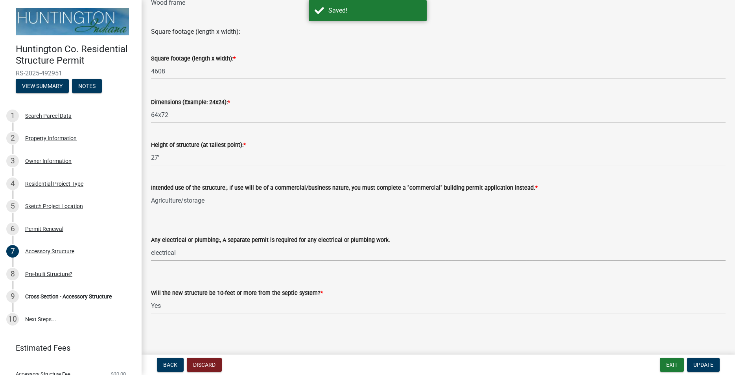
click at [151, 245] on select "Select Item... electrical plumbing both neither" at bounding box center [438, 253] width 574 height 16
click option "both" at bounding box center [0, 0] width 0 height 0
select select "80cc3b89-f934-448f-a793-da4ae4cdcc51"
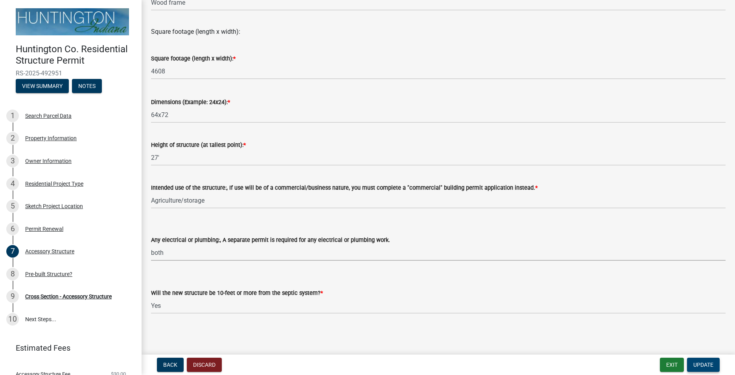
click at [699, 365] on span "Update" at bounding box center [703, 365] width 20 height 6
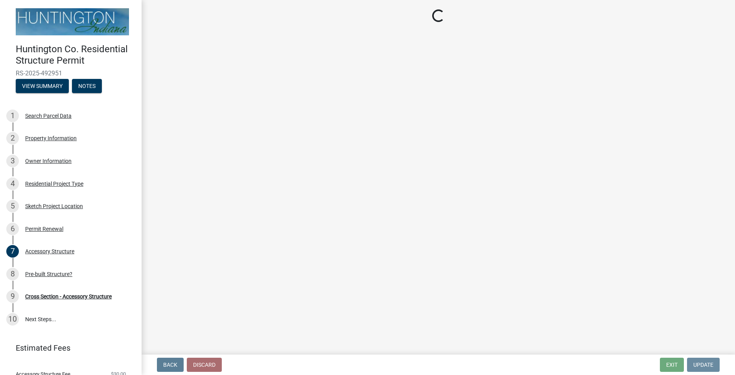
scroll to position [0, 0]
select select "ba2707f8-fdb9-4c3b-84a2-25ea63f3a696"
select select "58ed3e0b-1ace-471f-b889-2677fdd8f470"
select select "22f604be-c36a-40f3-9f57-4bbc5c076a1d"
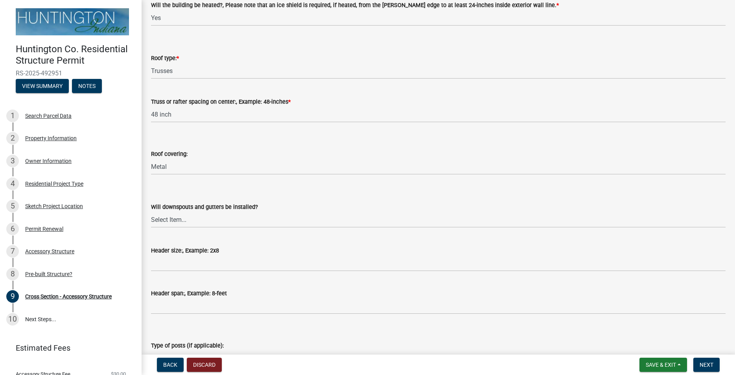
scroll to position [90, 0]
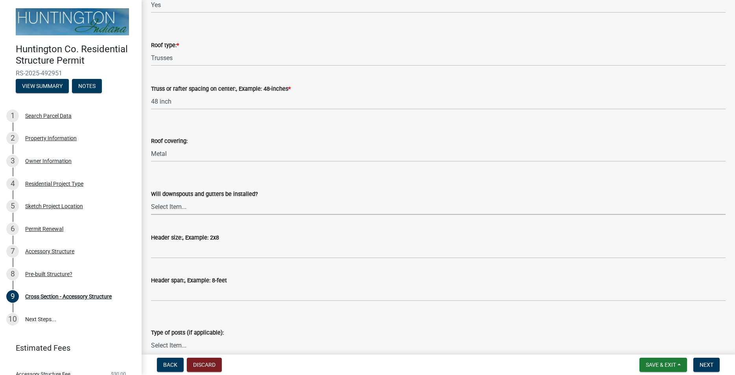
click at [151, 199] on select "Select Item... Yes No" at bounding box center [438, 207] width 574 height 16
click option "Yes" at bounding box center [0, 0] width 0 height 0
select select "05bcc9c2-cc61-4e54-bfdb-7d80d739f61b"
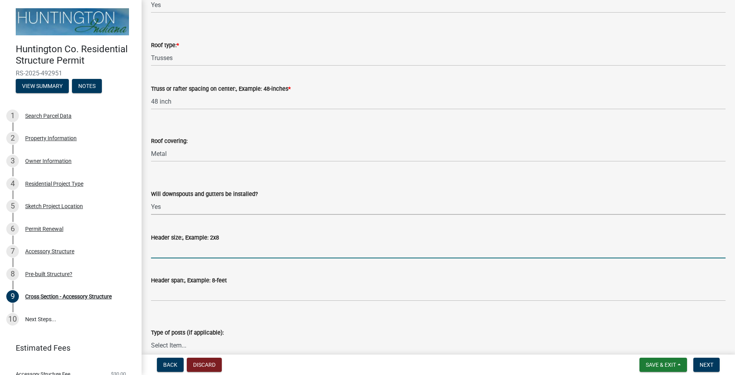
click at [173, 250] on input "Header size:, Example: 2x8" at bounding box center [438, 251] width 574 height 16
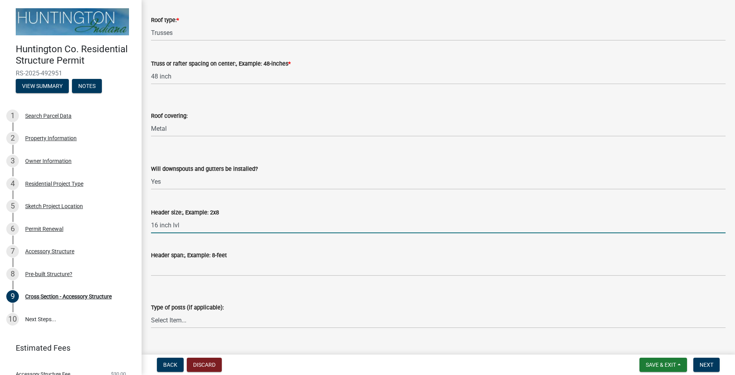
scroll to position [179, 0]
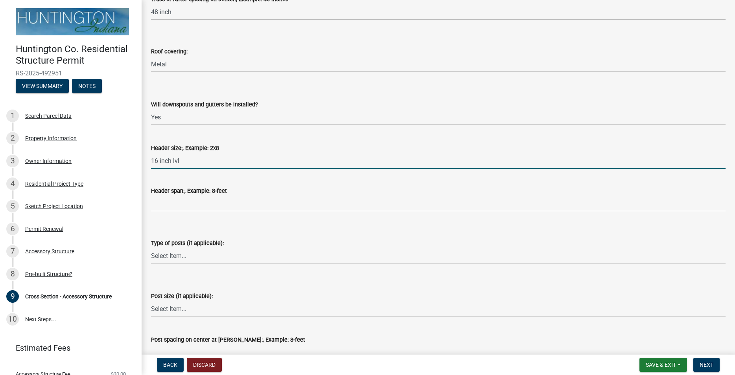
type input "16 inch lvl"
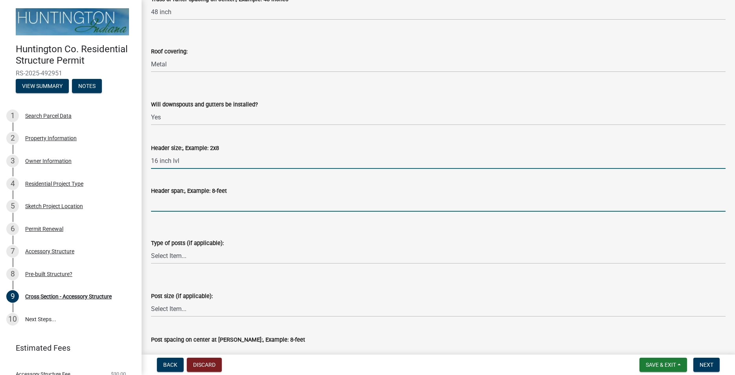
click at [185, 202] on input "Header span:, Example: 8-feet" at bounding box center [438, 204] width 574 height 16
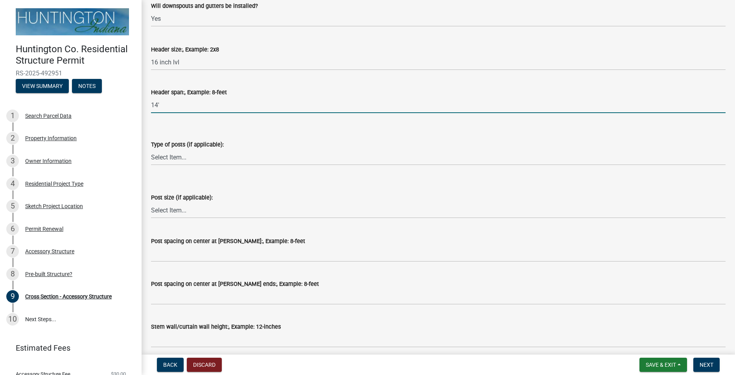
scroll to position [314, 0]
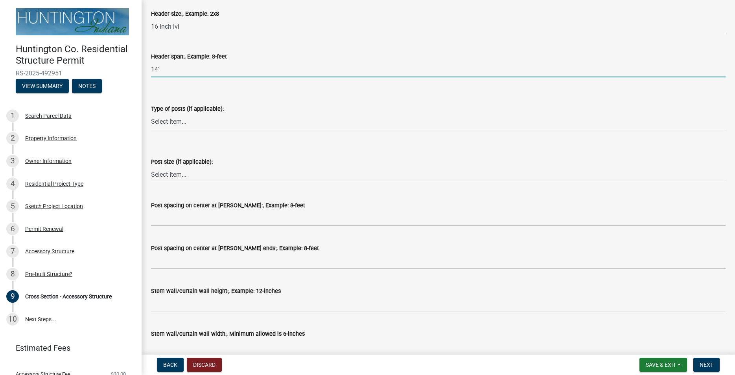
type input "14'"
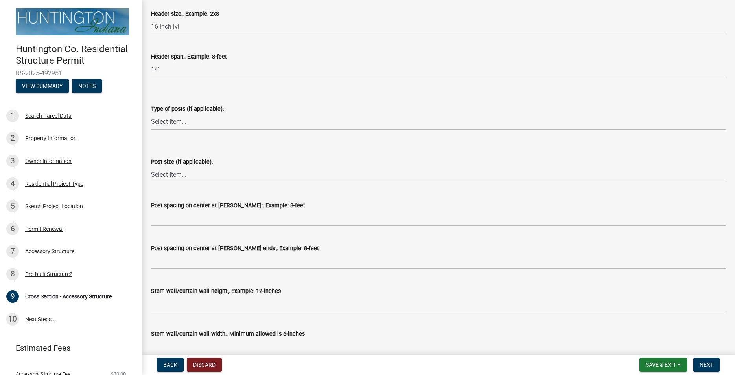
click at [151, 114] on select "Select Item... Glulam Nail Laminated Perma-Column Solid Sawn Other" at bounding box center [438, 122] width 574 height 16
drag, startPoint x: 182, startPoint y: 119, endPoint x: 270, endPoint y: 103, distance: 90.2
click at [271, 99] on form "Type of posts (if applicable): Select Item... Glulam Nail Laminated Perma-Colum…" at bounding box center [438, 112] width 574 height 35
click at [284, 138] on div "Post size (if applicable): Select Item... 4x6 6x6 8x8 Triple 2x6 other" at bounding box center [438, 160] width 574 height 46
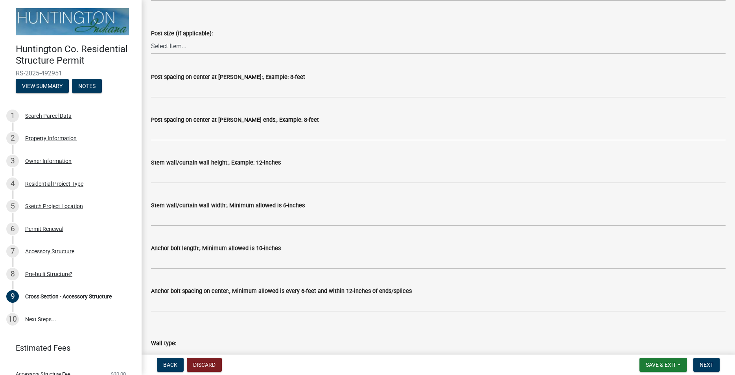
scroll to position [448, 0]
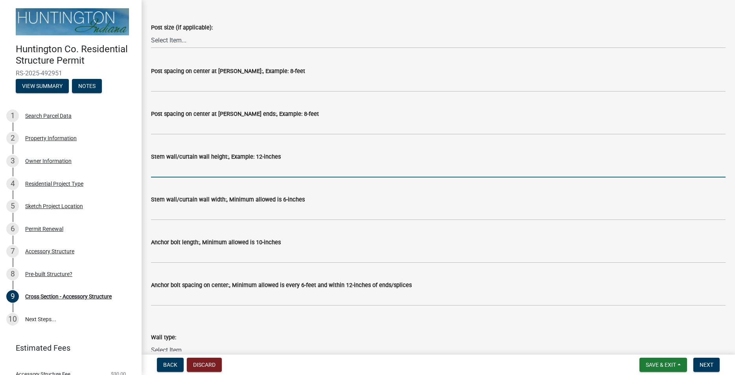
click at [171, 173] on input "Stem wall/curtain wall height:, Example: 12-inches" at bounding box center [438, 170] width 574 height 16
type input "1"
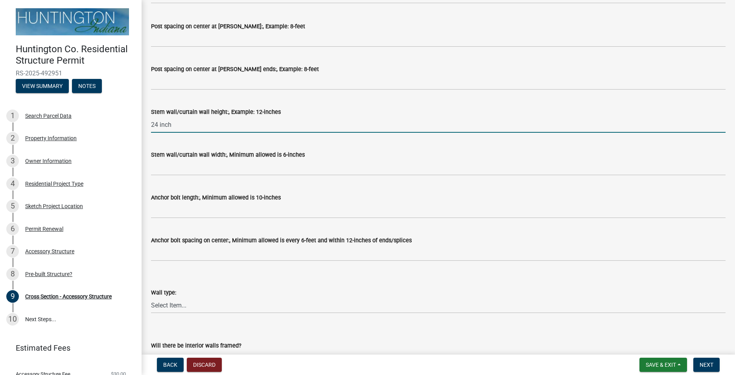
type input "24 inch"
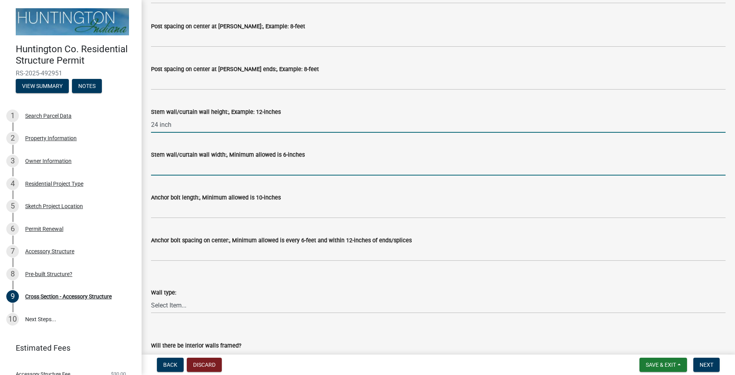
click at [165, 171] on input "Stem wall/curtain wall width:, Minimum allowed is 6-inches" at bounding box center [438, 168] width 574 height 16
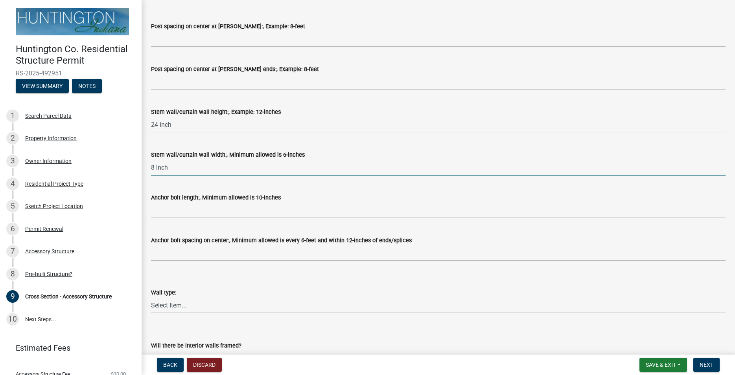
type input "8 inch"
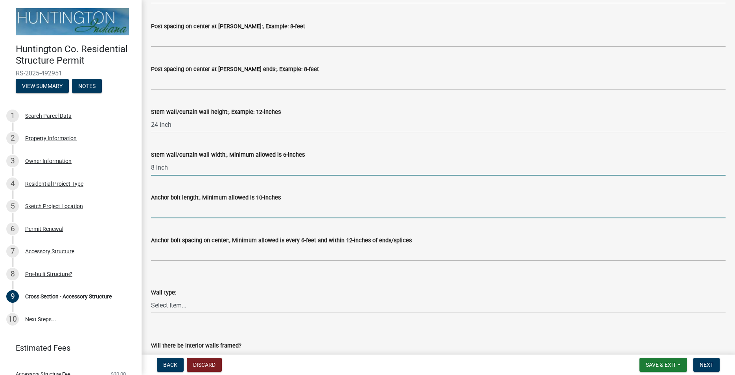
click at [179, 208] on input "Anchor bolt length:, Minimum allowed is 10-inches" at bounding box center [438, 210] width 574 height 16
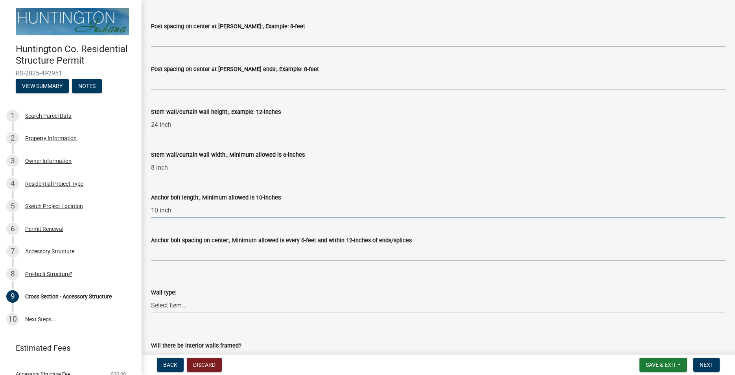
scroll to position [583, 0]
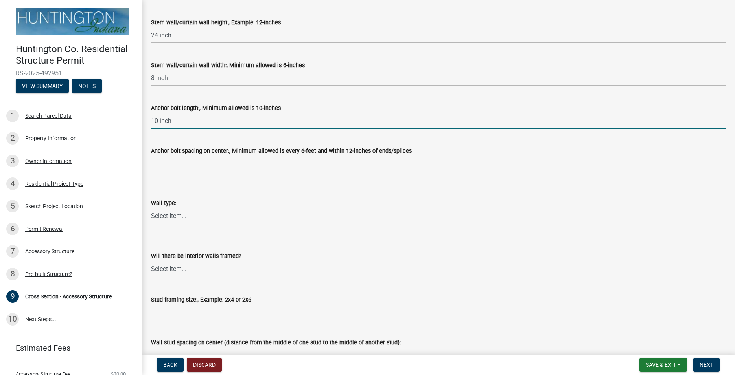
type input "10 inch"
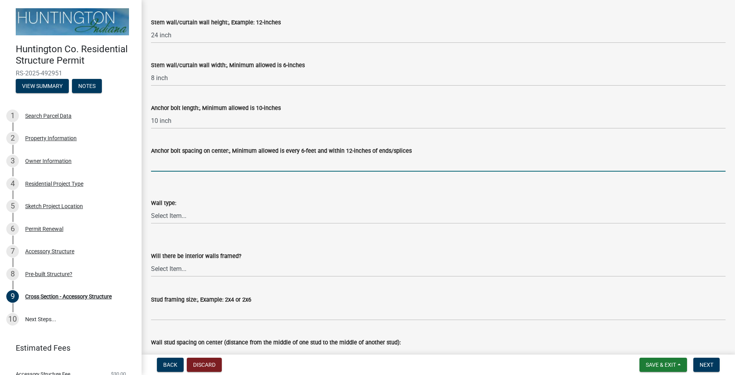
click at [178, 161] on input "Anchor bolt spacing on center:, Minimum allowed is every 6-feet and within 12-i…" at bounding box center [438, 164] width 574 height 16
type input "4 ft"
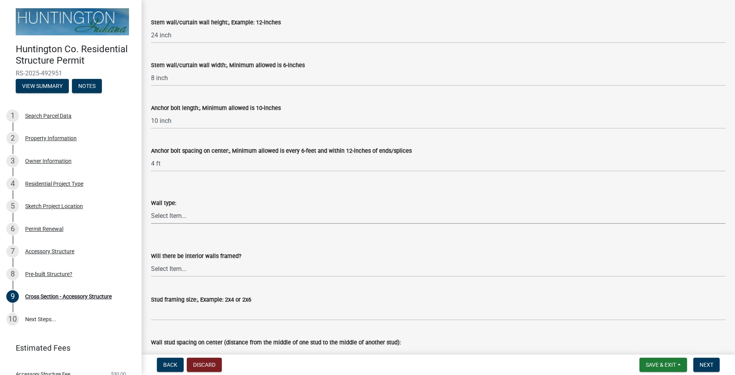
click at [151, 208] on select "Select Item... Metal Vinyl Wood Other" at bounding box center [438, 216] width 574 height 16
click option "Metal" at bounding box center [0, 0] width 0 height 0
click at [151, 208] on select "Select Item... Metal Vinyl Wood Other" at bounding box center [438, 216] width 574 height 16
click option "Wood" at bounding box center [0, 0] width 0 height 0
select select "662e4994-88a5-4081-9f70-622506e6c315"
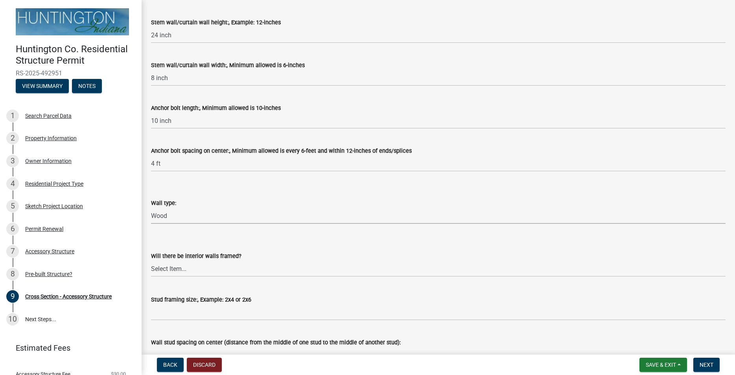
scroll to position [672, 0]
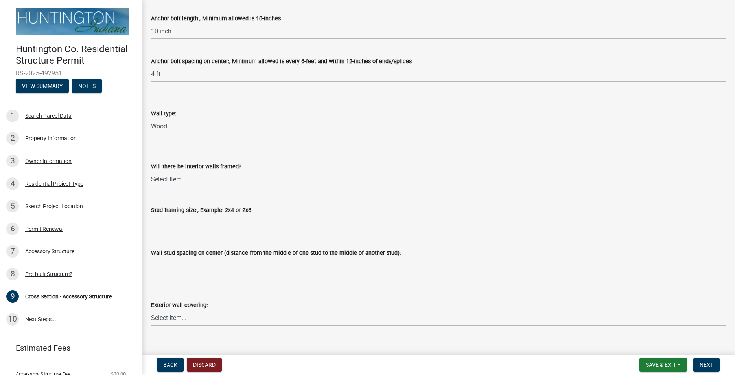
click at [151, 171] on select "Select Item... Yes No" at bounding box center [438, 179] width 574 height 16
click option "No" at bounding box center [0, 0] width 0 height 0
select select "437d5bbf-de9a-4f39-89be-882567d8ea4c"
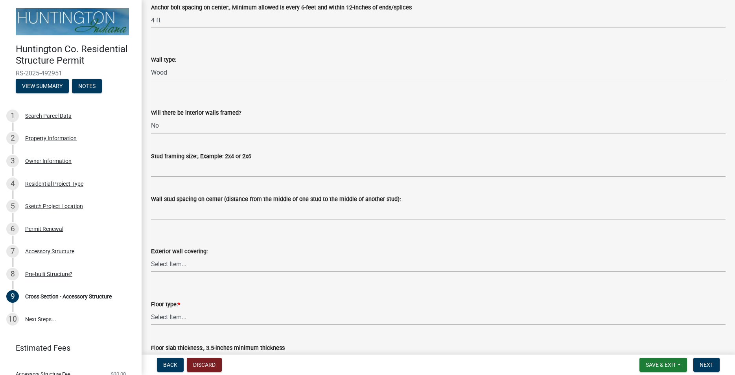
scroll to position [762, 0]
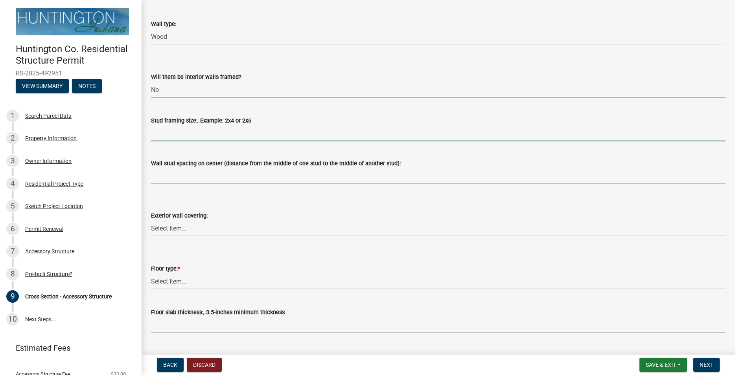
click at [186, 132] on input "Stud framing size:, Example: 2x4 or 2x6" at bounding box center [438, 133] width 574 height 16
type input "2x6"
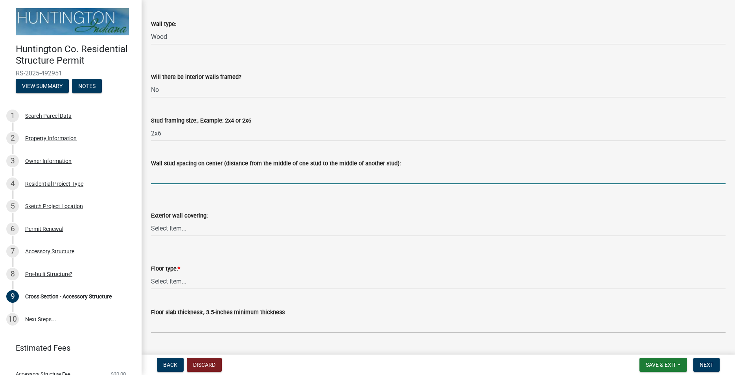
click at [193, 177] on input "Wall stud spacing on center (distance from the middle of one stud to the middle…" at bounding box center [438, 176] width 574 height 16
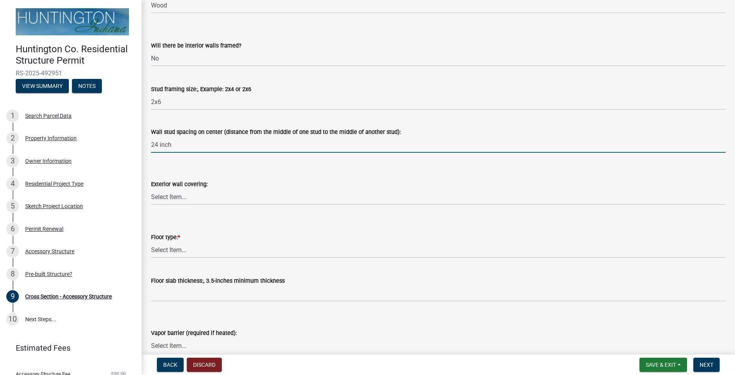
scroll to position [807, 0]
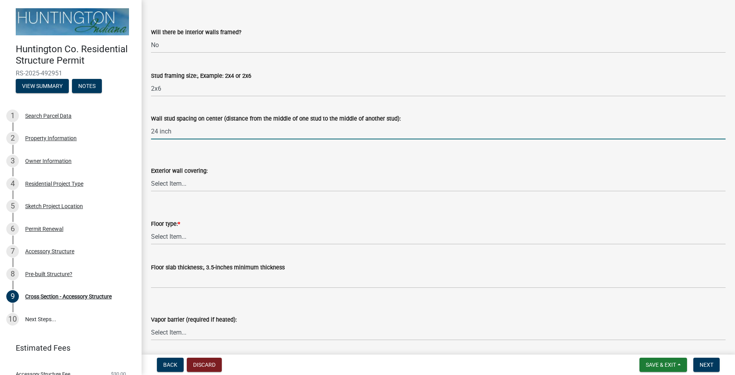
type input "24 inch"
click at [151, 176] on select "Select Item... Metal Vinyl Wood Other" at bounding box center [438, 184] width 574 height 16
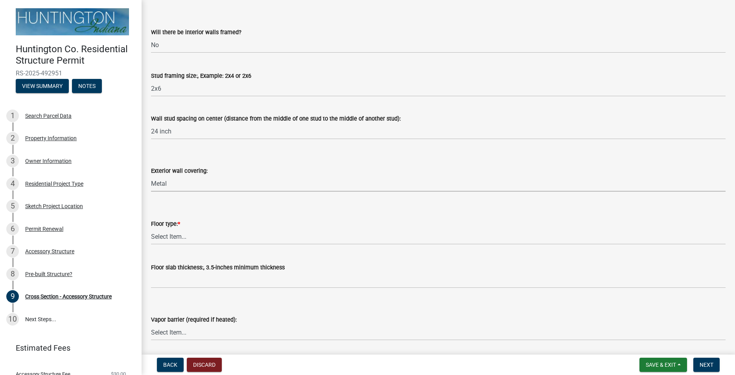
click option "Metal" at bounding box center [0, 0] width 0 height 0
select select "05f0e2c8-d078-4fde-8725-801056d7cdab"
click at [151, 229] on select "Select Item... Slab Gravel Both Slab and Gravel" at bounding box center [438, 237] width 574 height 16
click option "Slab" at bounding box center [0, 0] width 0 height 0
select select "174524f7-a4fe-45d6-a770-f02cb493cb11"
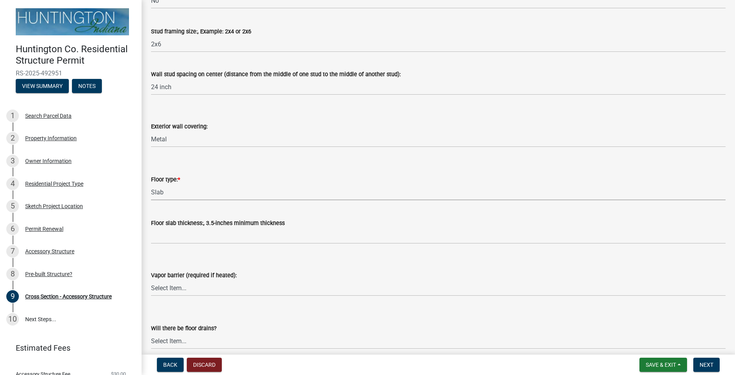
scroll to position [852, 0]
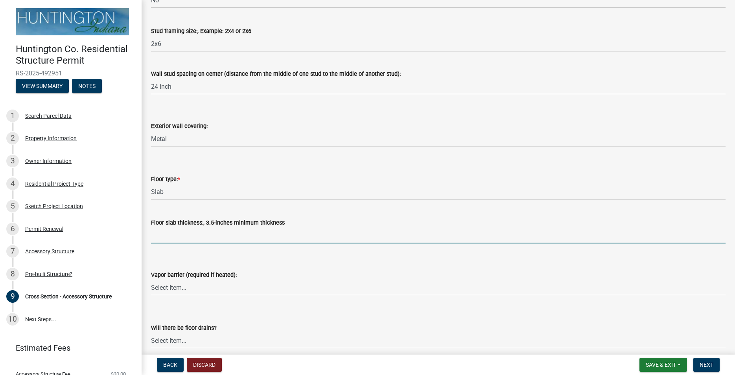
click at [176, 233] on input "Floor slab thickness:, 3.5-inches minimum thickness" at bounding box center [438, 236] width 574 height 16
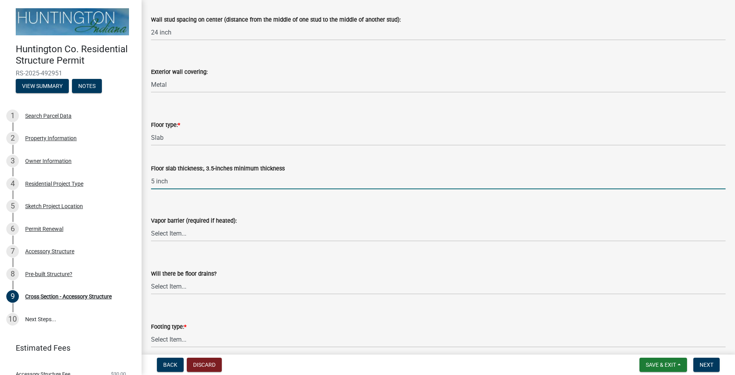
scroll to position [941, 0]
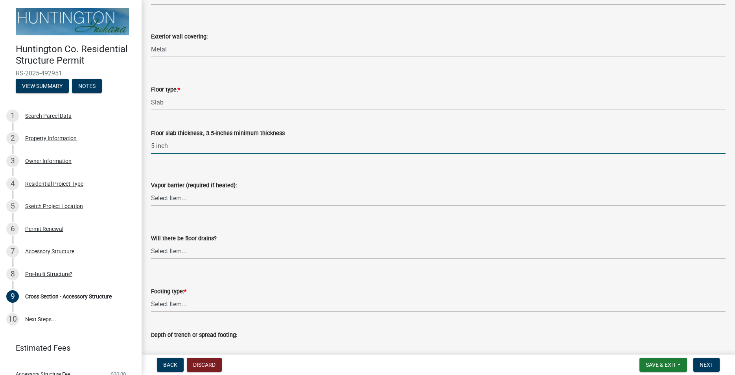
type input "5 inch"
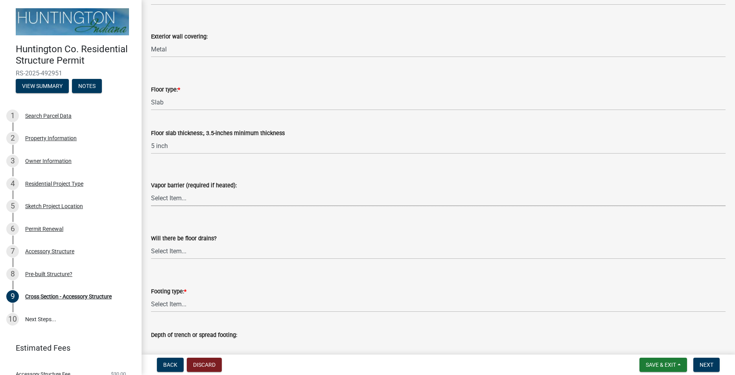
click at [151, 190] on select "Select Item... Yes No" at bounding box center [438, 198] width 574 height 16
click option "Yes" at bounding box center [0, 0] width 0 height 0
select select "caa01885-f2fd-40ca-b9f1-ddbedd0702be"
click at [151, 243] on select "Select Item... Yes No" at bounding box center [438, 251] width 574 height 16
click option "Yes" at bounding box center [0, 0] width 0 height 0
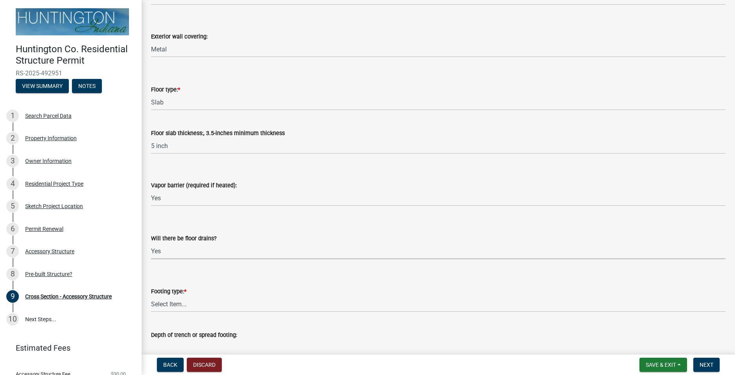
select select "7ac52e2c-26c3-4b05-adce-91695eb55e33"
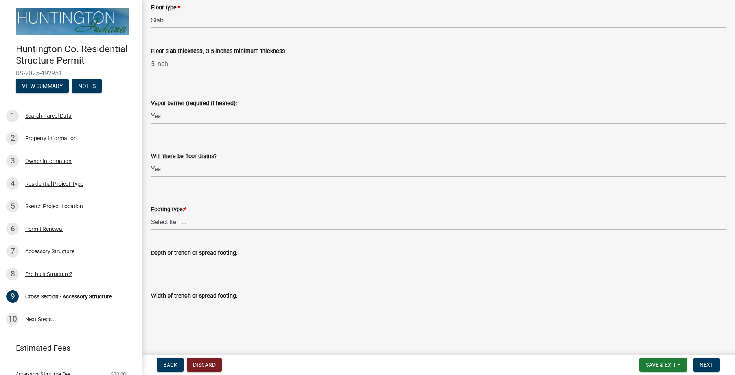
scroll to position [980, 0]
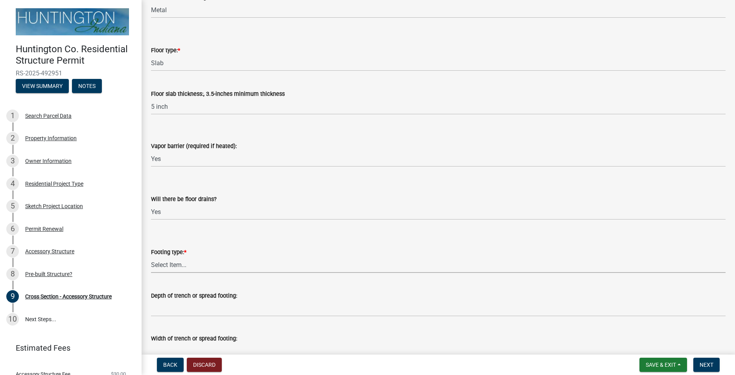
click at [151, 257] on select "Select Item... Post Holes (Minimum depth is 42-inches with a 6-inch base prior …" at bounding box center [438, 265] width 574 height 16
click option "Trench/Spread" at bounding box center [0, 0] width 0 height 0
select select "529bc684-12df-48b2-97cd-3e7eb43b3d6a"
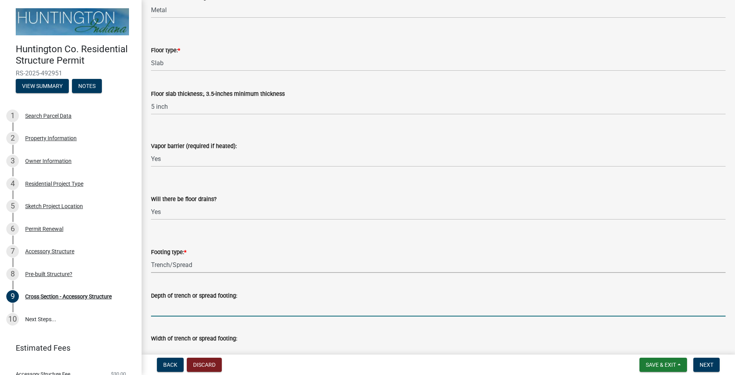
click at [182, 311] on input "Depth of trench or spread footing:" at bounding box center [438, 309] width 574 height 16
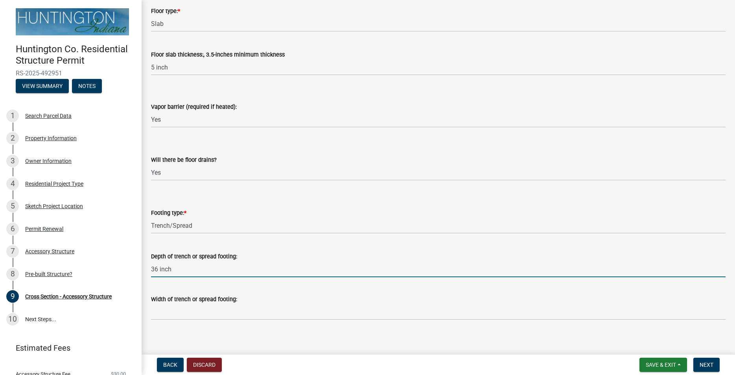
scroll to position [1025, 0]
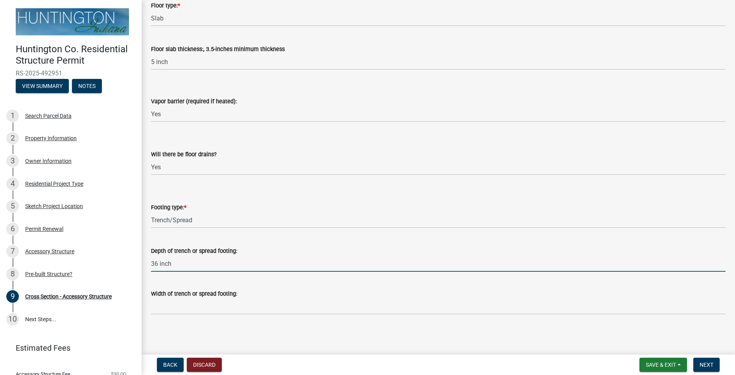
type input "36 inch"
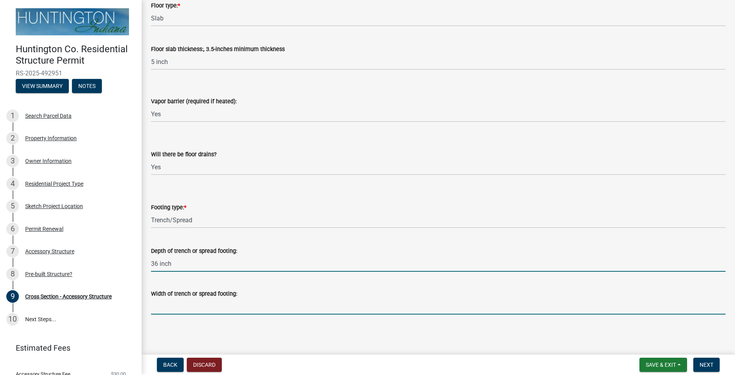
click at [181, 307] on input "Width of trench or spread footing:" at bounding box center [438, 307] width 574 height 16
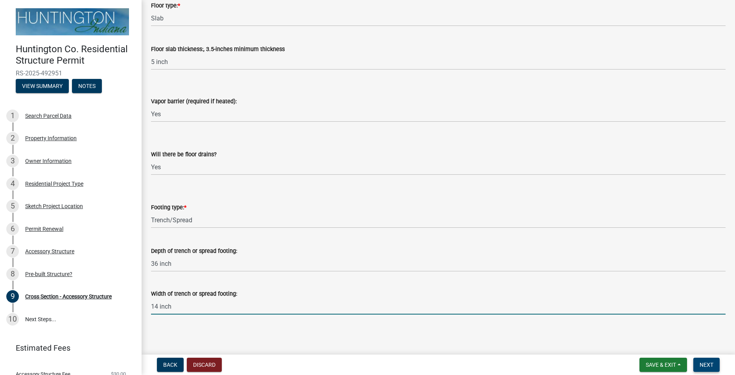
type input "14 inch"
click at [702, 366] on span "Next" at bounding box center [706, 365] width 14 height 6
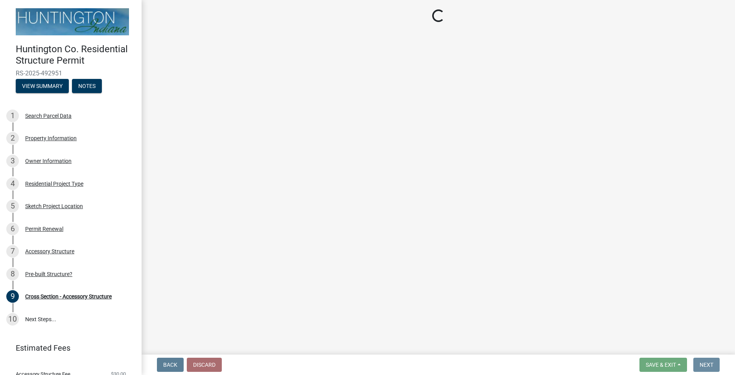
scroll to position [0, 0]
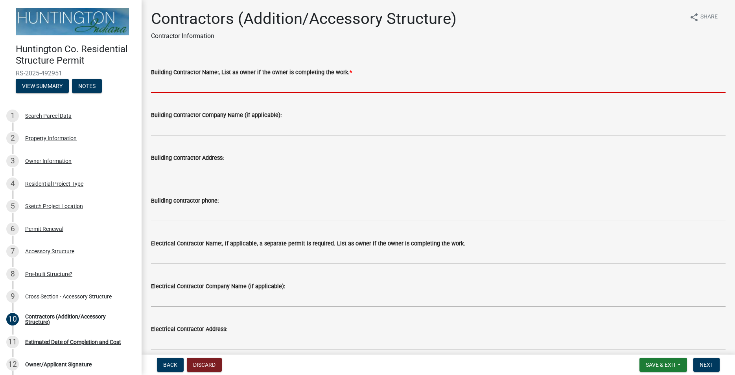
click at [178, 85] on input "Building Contractor Name:, List as owner if the owner is completing the work. *" at bounding box center [438, 85] width 574 height 16
type input "H"
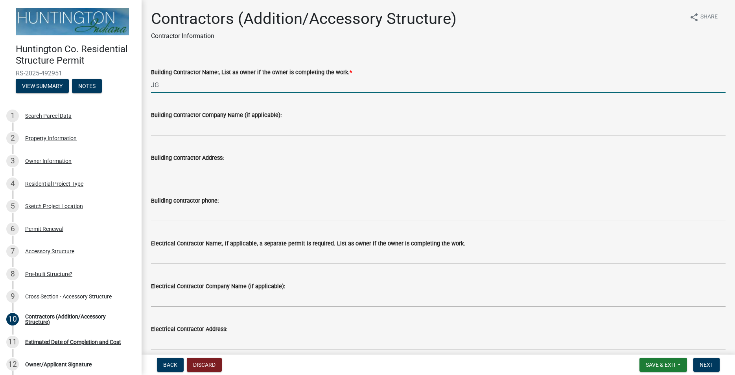
type input "J"
type input "[PERSON_NAME]"
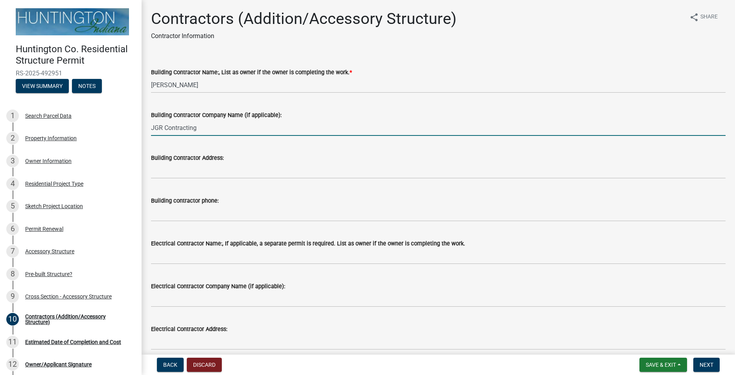
type input "JGR Contracting"
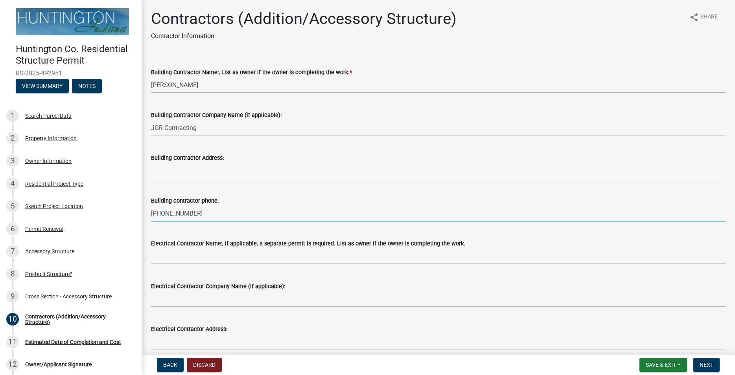
type input "[PHONE_NUMBER]"
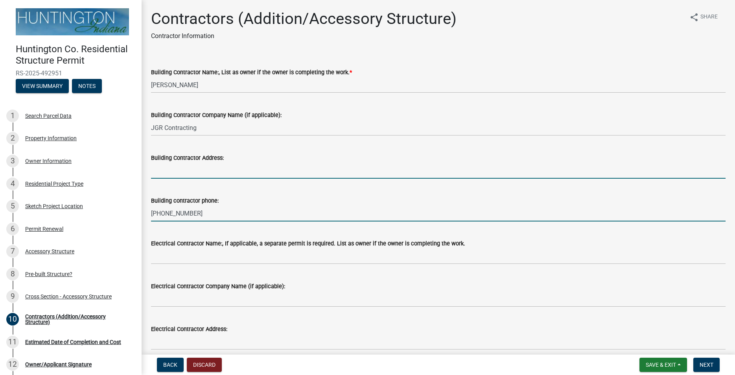
click at [154, 171] on input "Building Contractor Address:" at bounding box center [438, 171] width 574 height 16
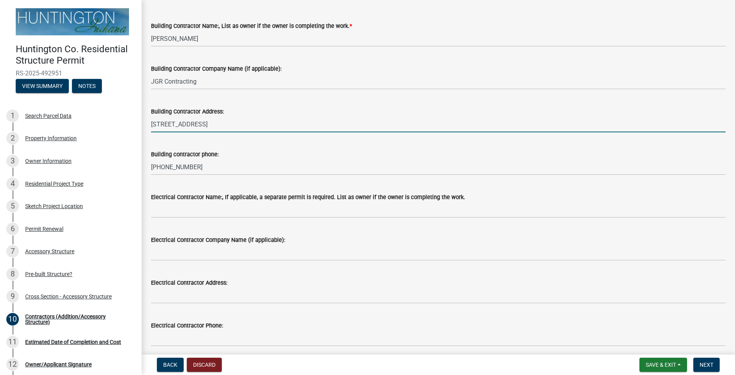
scroll to position [90, 0]
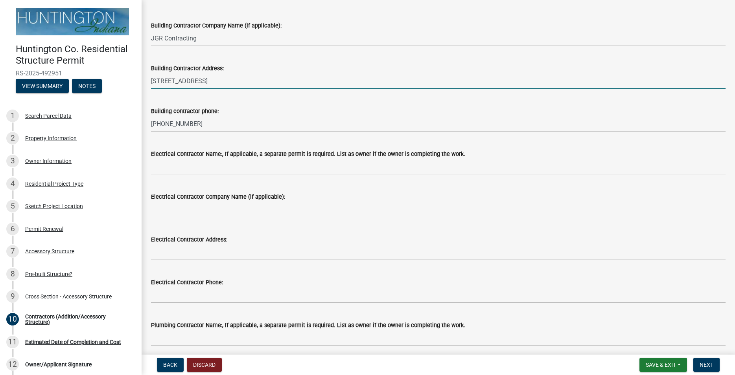
type input "[STREET_ADDRESS]"
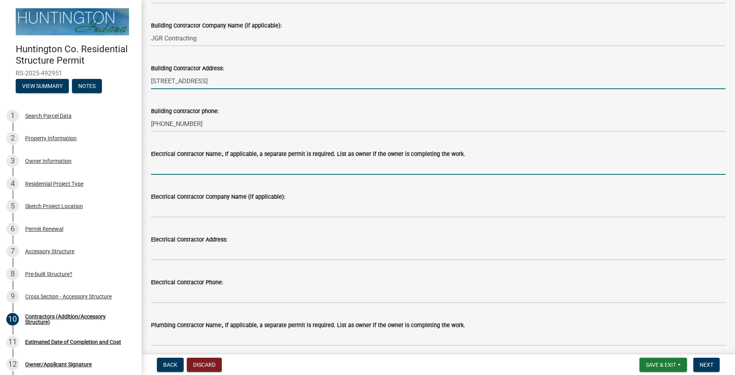
click at [200, 171] on input "Electrical Contractor Name:, If applicable, a separate permit is required. List…" at bounding box center [438, 167] width 574 height 16
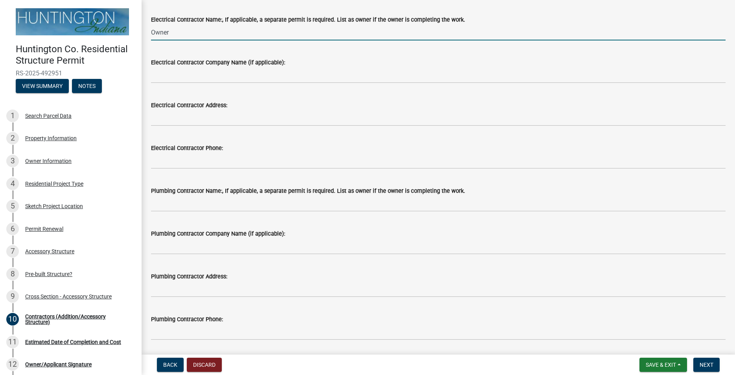
scroll to position [250, 0]
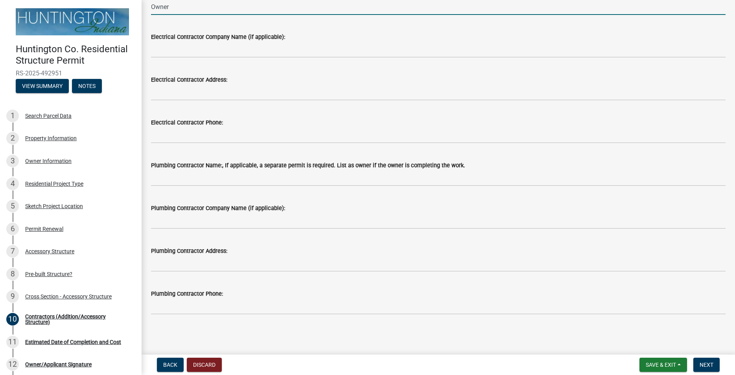
type input "Owner"
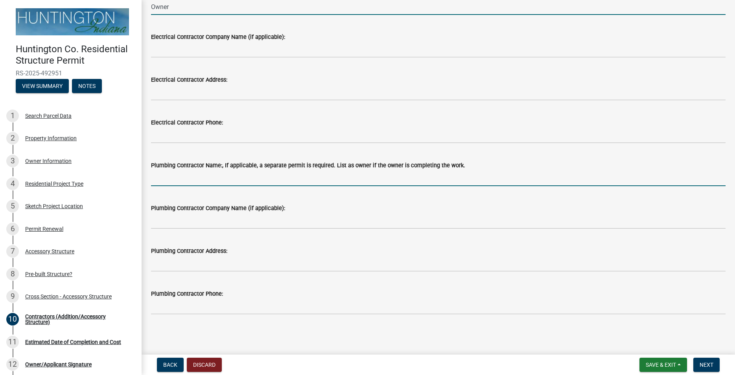
click at [212, 178] on input "Plumbing Contractor Name:, If applicable, a separate permit is required. List a…" at bounding box center [438, 178] width 574 height 16
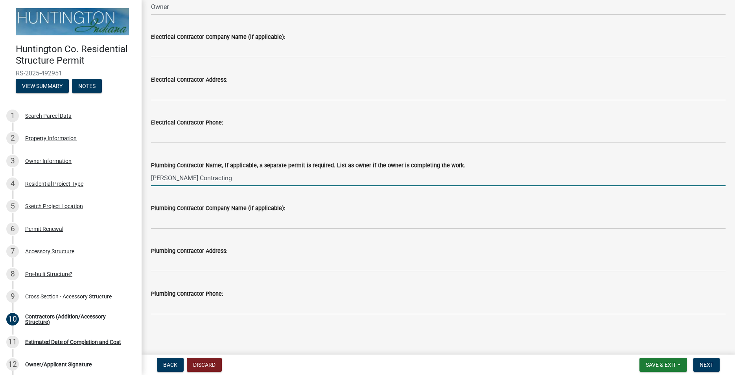
type input "[PERSON_NAME] Contracting"
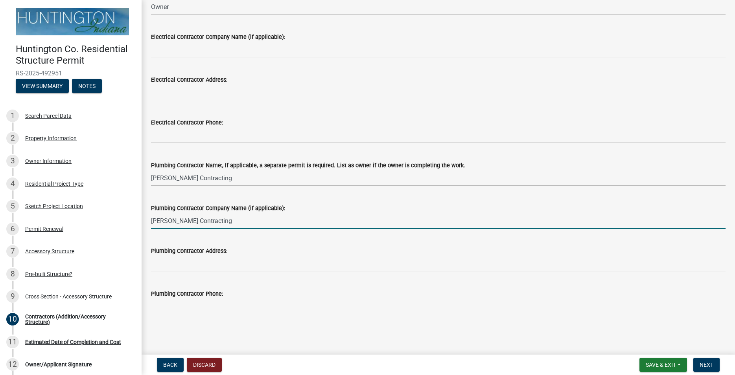
type input "[PERSON_NAME] Contracting"
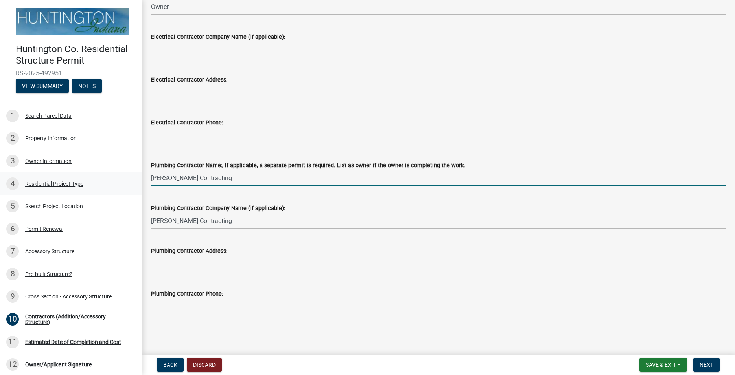
drag, startPoint x: 211, startPoint y: 179, endPoint x: 99, endPoint y: 174, distance: 111.4
click at [151, 180] on input "[PERSON_NAME] Contracting" at bounding box center [438, 178] width 574 height 16
type input "V"
type input "[PERSON_NAME]"
click at [703, 361] on button "Next" at bounding box center [706, 365] width 26 height 14
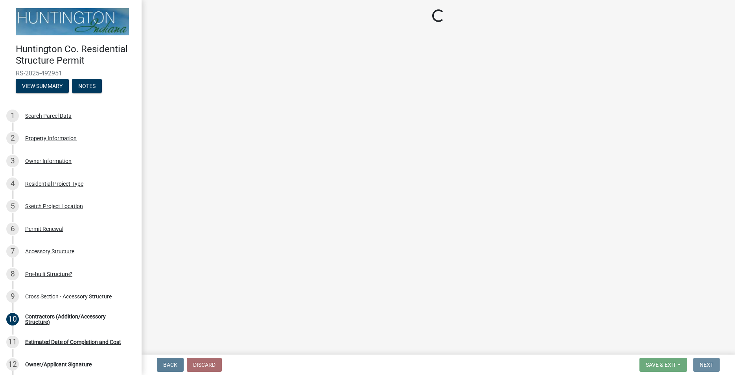
scroll to position [0, 0]
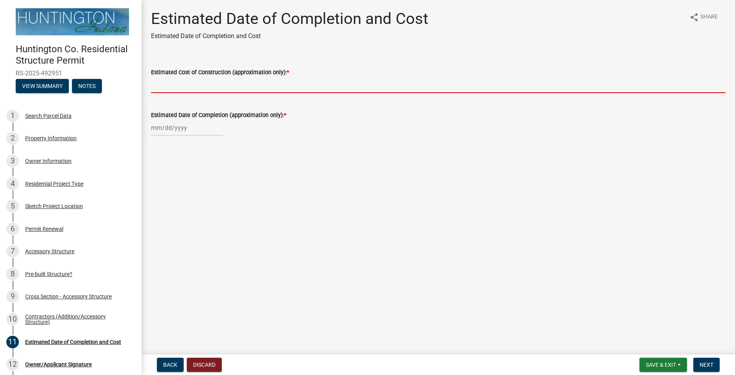
click at [193, 88] on input "Estimated Cost of Construction (approximation only): *" at bounding box center [438, 85] width 574 height 16
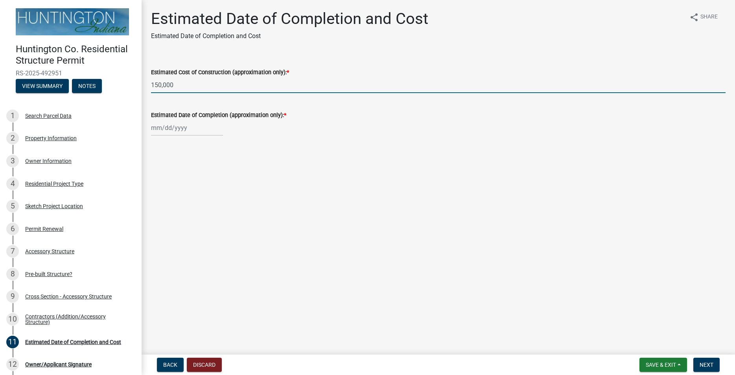
type input "150,000"
click at [187, 128] on input "Estimated Date of Completion (approximation only): *" at bounding box center [187, 128] width 72 height 16
select select "10"
select select "2025"
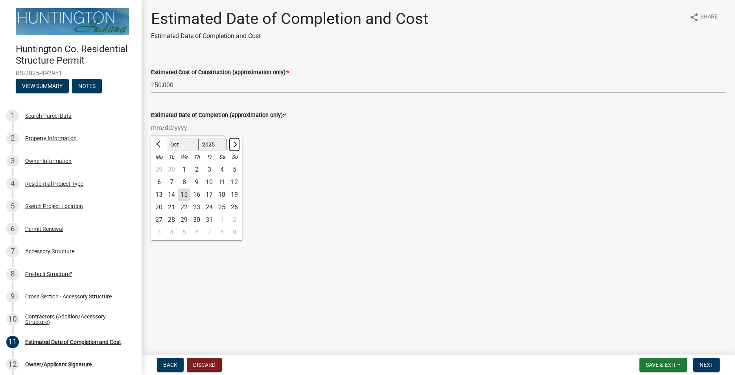
click at [236, 144] on span "Next month" at bounding box center [234, 145] width 6 height 6
click at [235, 145] on span "Next month" at bounding box center [234, 145] width 6 height 6
select select "12"
click at [221, 195] on div "20" at bounding box center [221, 195] width 13 height 13
type input "[DATE]"
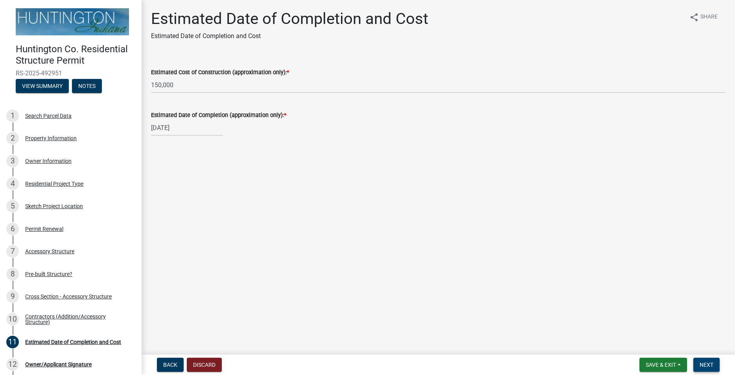
click at [706, 363] on span "Next" at bounding box center [706, 365] width 14 height 6
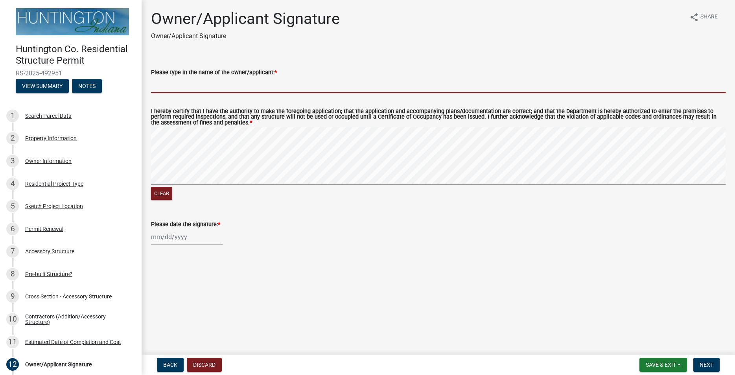
click at [175, 88] on input "Please type in the name of the owner/applicant: *" at bounding box center [438, 85] width 574 height 16
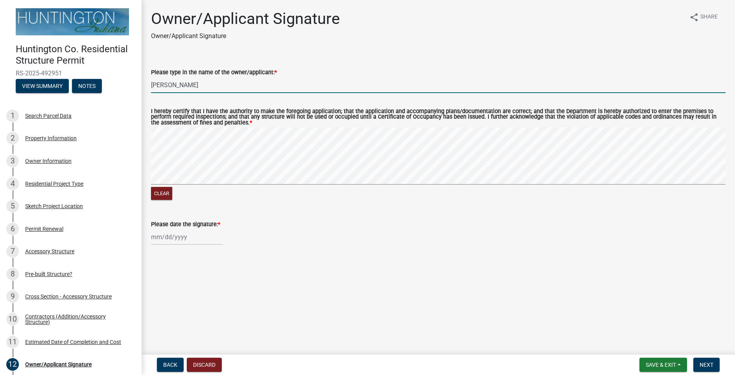
type input "[PERSON_NAME]"
click at [185, 244] on input "Please date the signature: *" at bounding box center [187, 237] width 72 height 16
select select "10"
select select "2025"
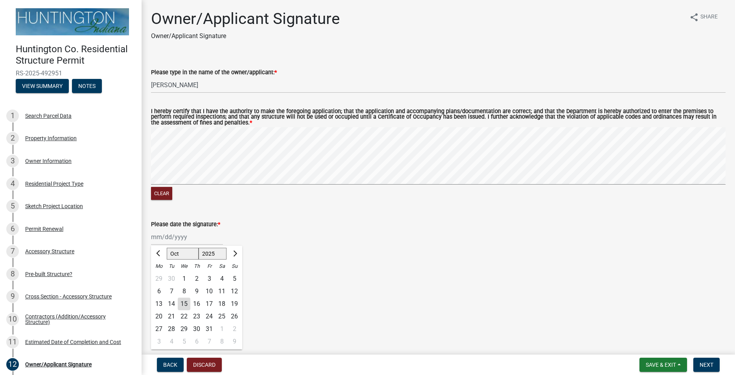
click at [183, 306] on div "15" at bounding box center [184, 304] width 13 height 13
type input "[DATE]"
click at [160, 195] on button "Clear" at bounding box center [161, 193] width 21 height 13
click at [652, 365] on span "Save & Exit" at bounding box center [661, 365] width 30 height 6
click at [644, 327] on button "Save" at bounding box center [655, 325] width 63 height 19
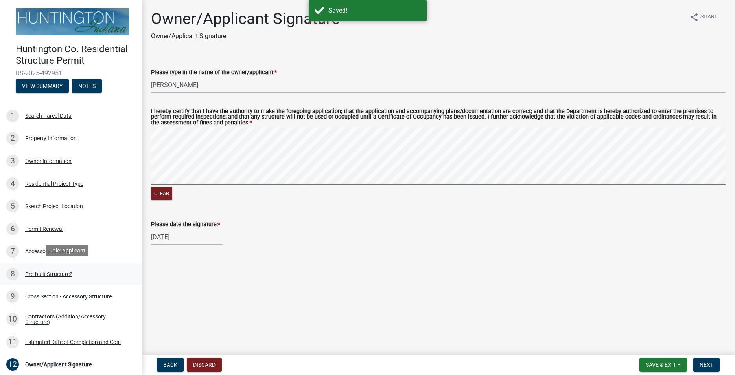
click at [41, 272] on div "Pre-built Structure?" at bounding box center [48, 275] width 47 height 6
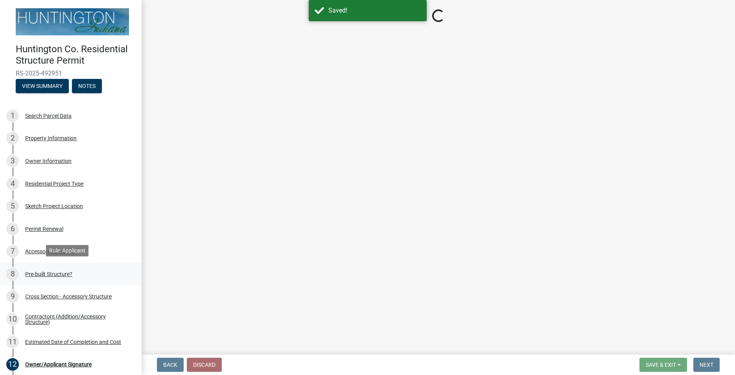
select select "d029f378-bdde-4f05-beaa-ba284da949e8"
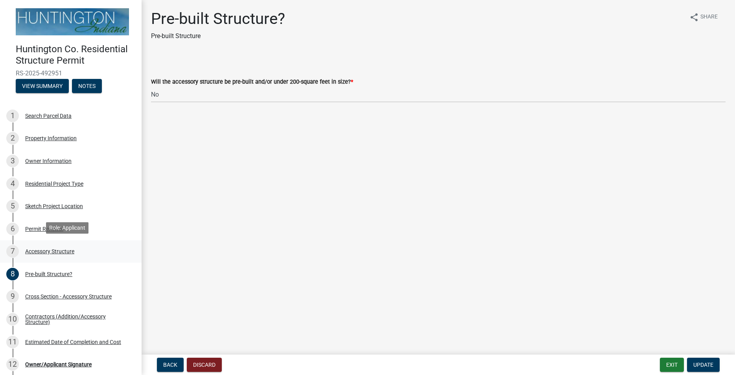
click at [52, 250] on div "Accessory Structure" at bounding box center [49, 252] width 49 height 6
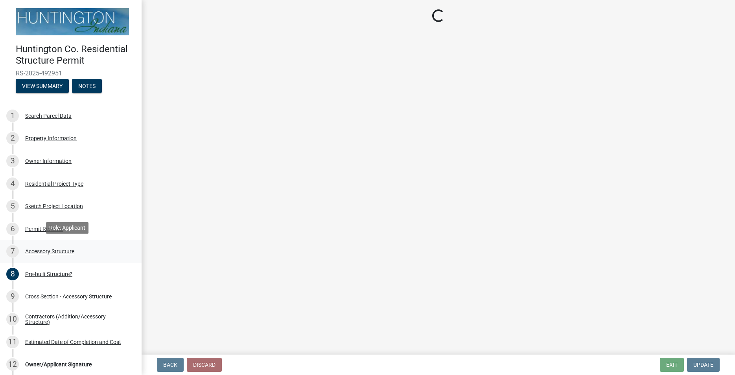
select select "e3d2b59d-588c-40e5-bb92-bc0663bbda40"
select select "28fb91a8-ea3f-4f99-8887-245e0e2d04b0"
select select "b13dc926-991e-4e5f-bffc-d00822840ec1"
select select "80cc3b89-f934-448f-a793-da4ae4cdcc51"
select select "e290cb59-fde3-4413-9642-22cae6324ace"
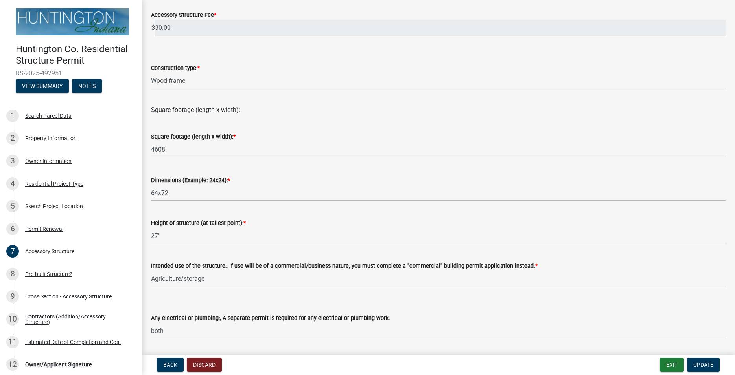
scroll to position [134, 0]
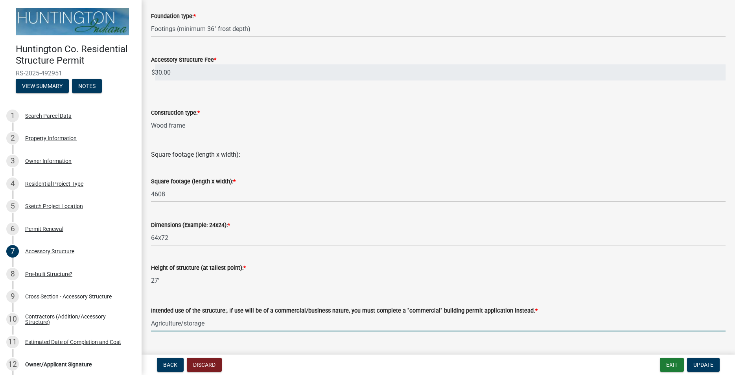
drag, startPoint x: 209, startPoint y: 325, endPoint x: 223, endPoint y: 315, distance: 17.2
click at [213, 330] on input "Agriculture/storage" at bounding box center [438, 324] width 574 height 16
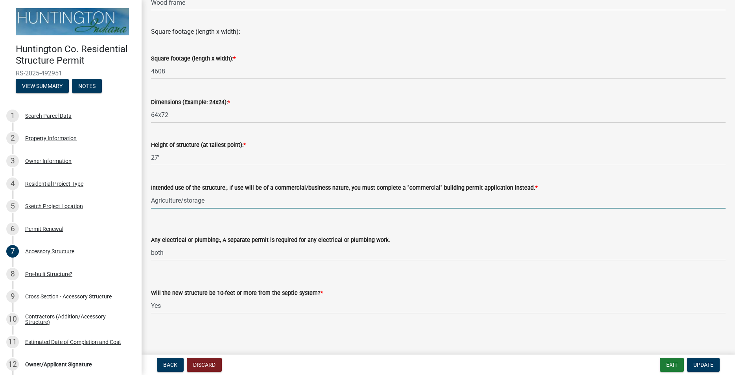
scroll to position [257, 0]
click at [151, 245] on select "Select Item... electrical plumbing both neither" at bounding box center [438, 253] width 574 height 16
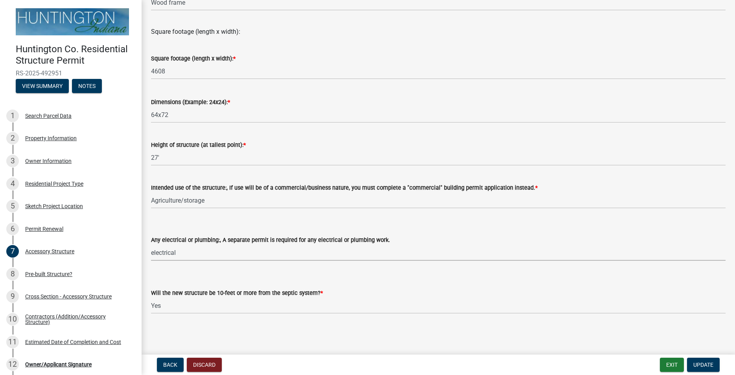
click option "electrical" at bounding box center [0, 0] width 0 height 0
select select "c17fc483-a0b5-456f-9424-68ebdf5cb3a4"
click at [701, 363] on span "Update" at bounding box center [703, 365] width 20 height 6
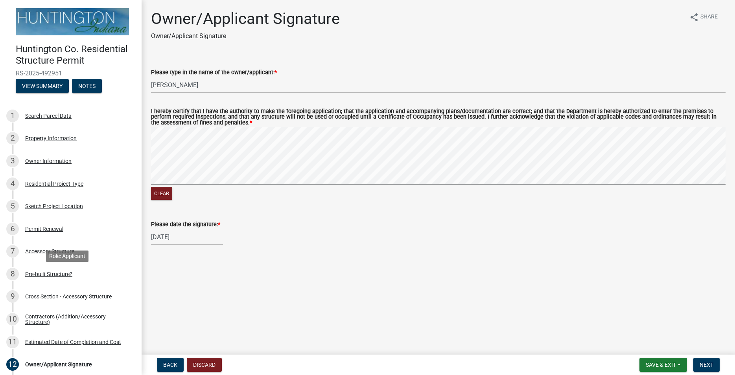
scroll to position [80, 0]
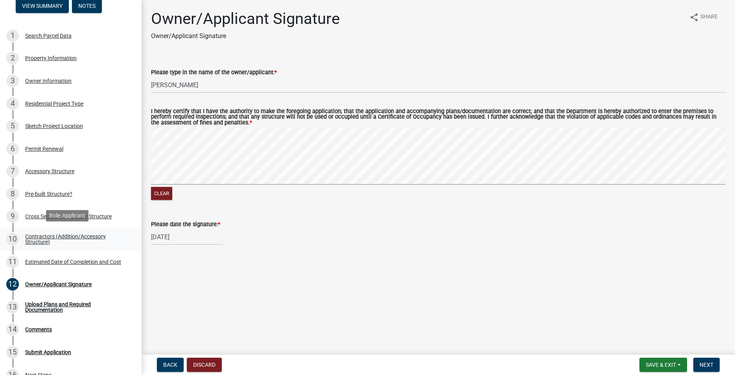
click at [36, 237] on div "Contractors (Addition/Accessory Structure)" at bounding box center [77, 239] width 104 height 11
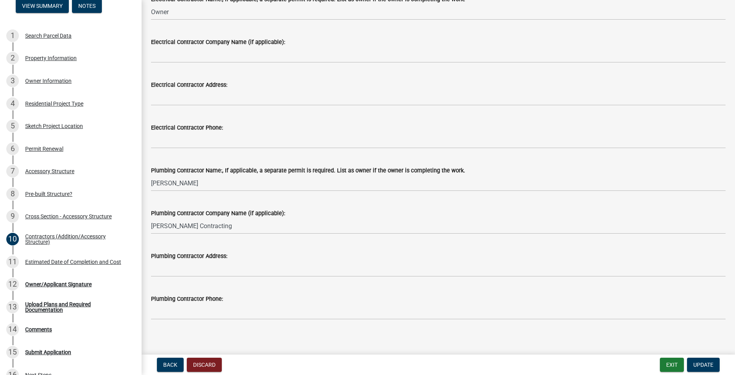
scroll to position [250, 0]
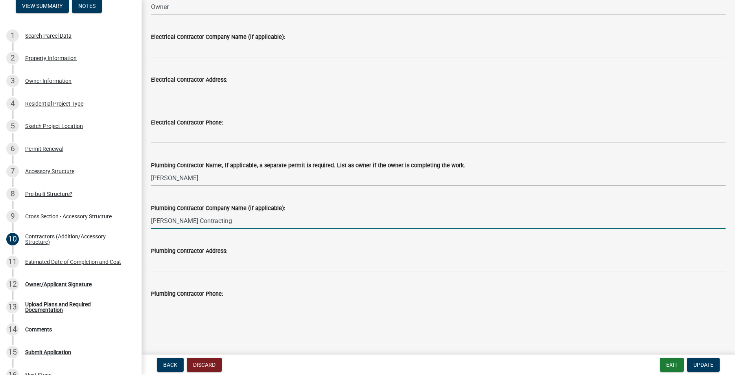
click at [211, 225] on input "[PERSON_NAME] Contracting" at bounding box center [438, 221] width 574 height 16
drag, startPoint x: 209, startPoint y: 224, endPoint x: 87, endPoint y: 224, distance: 121.9
click at [151, 224] on input "[PERSON_NAME] Contracting" at bounding box center [438, 221] width 574 height 16
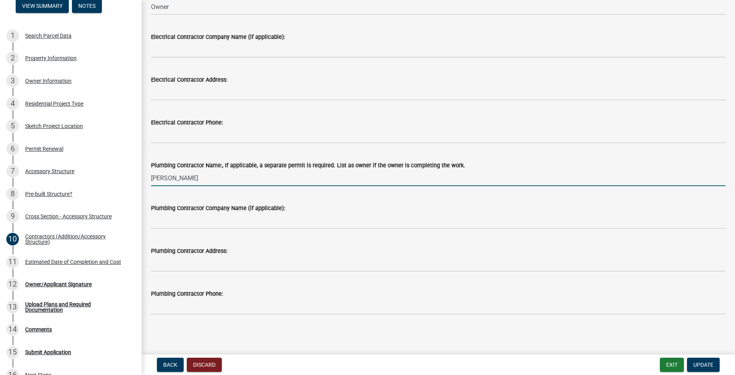
drag, startPoint x: 206, startPoint y: 177, endPoint x: 125, endPoint y: 181, distance: 80.3
click at [151, 181] on input "[PERSON_NAME]" at bounding box center [438, 178] width 574 height 16
click at [703, 366] on span "Update" at bounding box center [703, 365] width 20 height 6
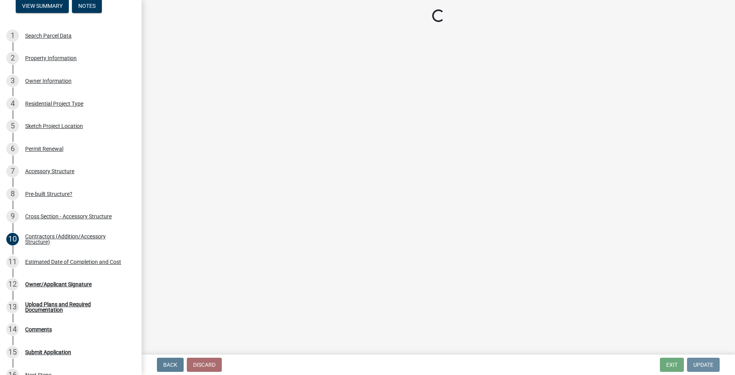
scroll to position [0, 0]
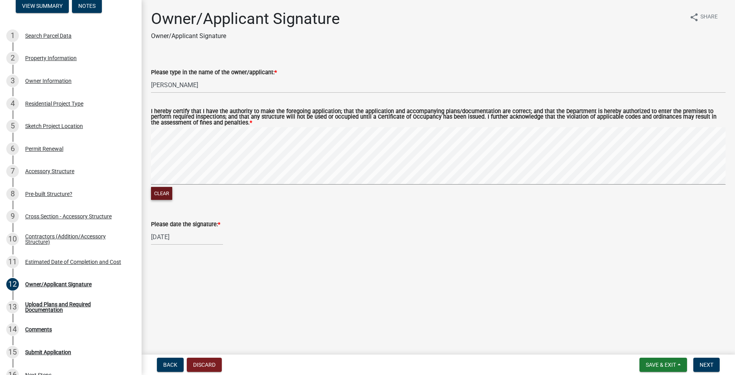
click at [165, 194] on button "Clear" at bounding box center [161, 193] width 21 height 13
click at [646, 364] on span "Save & Exit" at bounding box center [661, 365] width 30 height 6
click at [640, 327] on button "Save" at bounding box center [655, 325] width 63 height 19
click at [712, 364] on span "Next" at bounding box center [706, 365] width 14 height 6
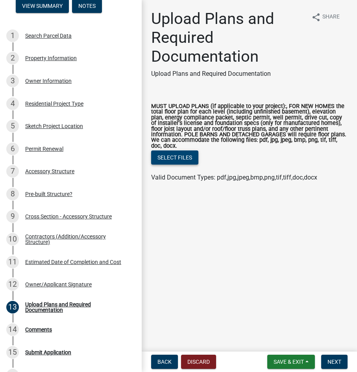
click at [183, 159] on button "Select files" at bounding box center [174, 158] width 47 height 14
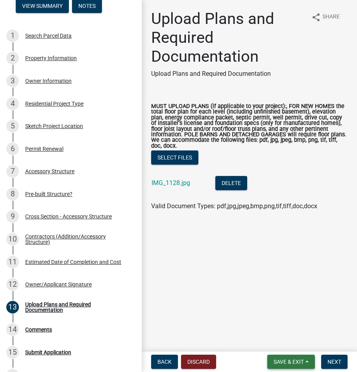
click at [280, 360] on span "Save & Exit" at bounding box center [288, 362] width 30 height 6
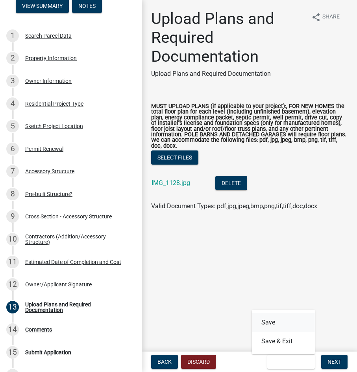
click at [272, 320] on button "Save" at bounding box center [283, 322] width 63 height 19
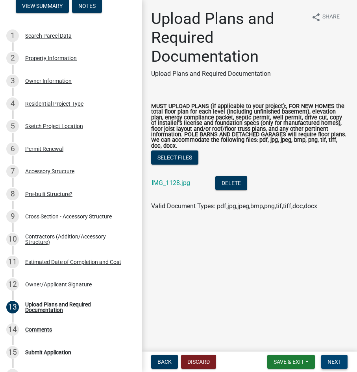
click at [330, 360] on span "Next" at bounding box center [334, 362] width 14 height 6
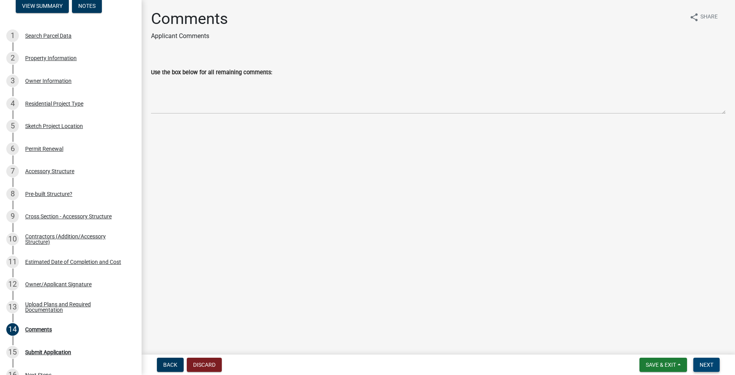
click at [713, 360] on button "Next" at bounding box center [706, 365] width 26 height 14
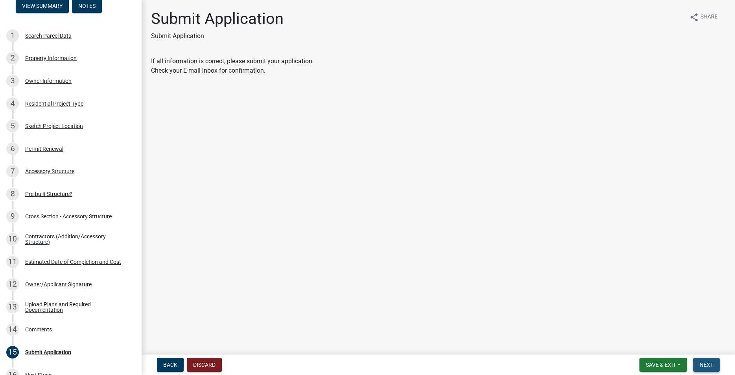
click at [701, 364] on span "Next" at bounding box center [706, 365] width 14 height 6
